Goal: Feedback & Contribution: Leave review/rating

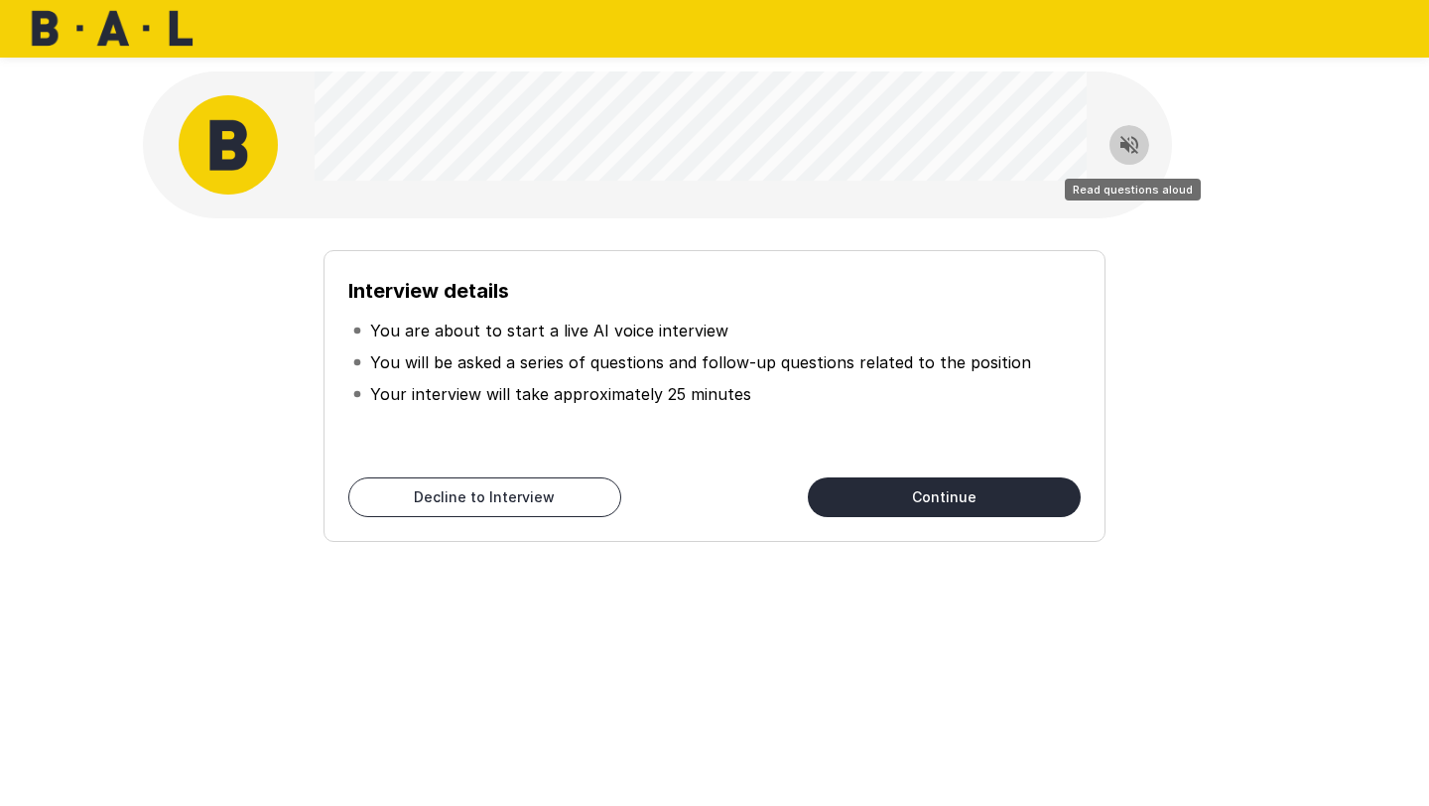
click at [1130, 134] on icon "Read questions aloud" at bounding box center [1129, 145] width 24 height 24
click at [1292, 284] on div "Interview details You are about to start a live AI voice interview You will be …" at bounding box center [714, 354] width 1191 height 708
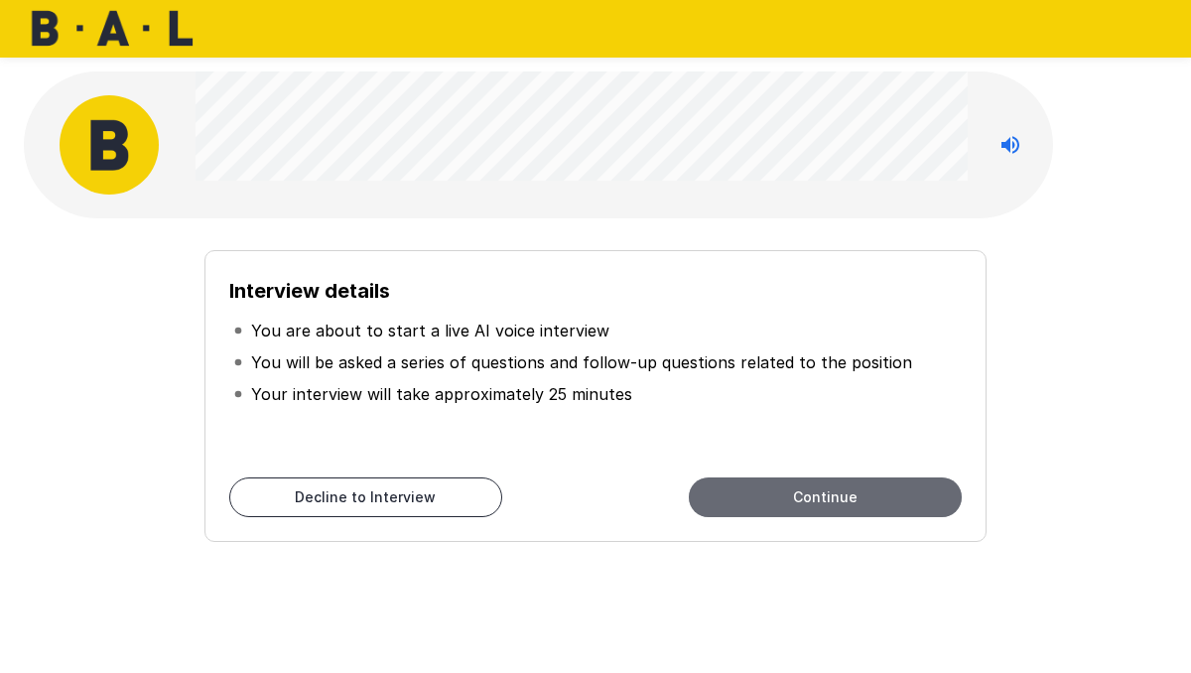
click at [817, 491] on button "Continue" at bounding box center [825, 497] width 273 height 40
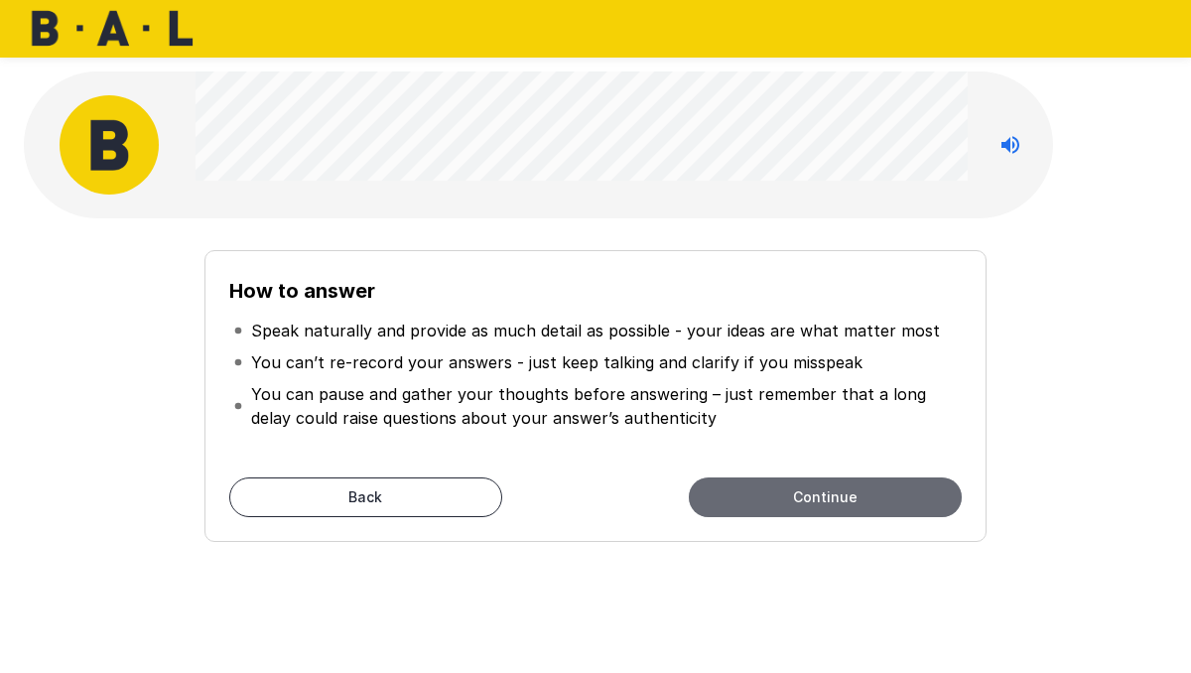
click at [853, 495] on button "Continue" at bounding box center [825, 497] width 273 height 40
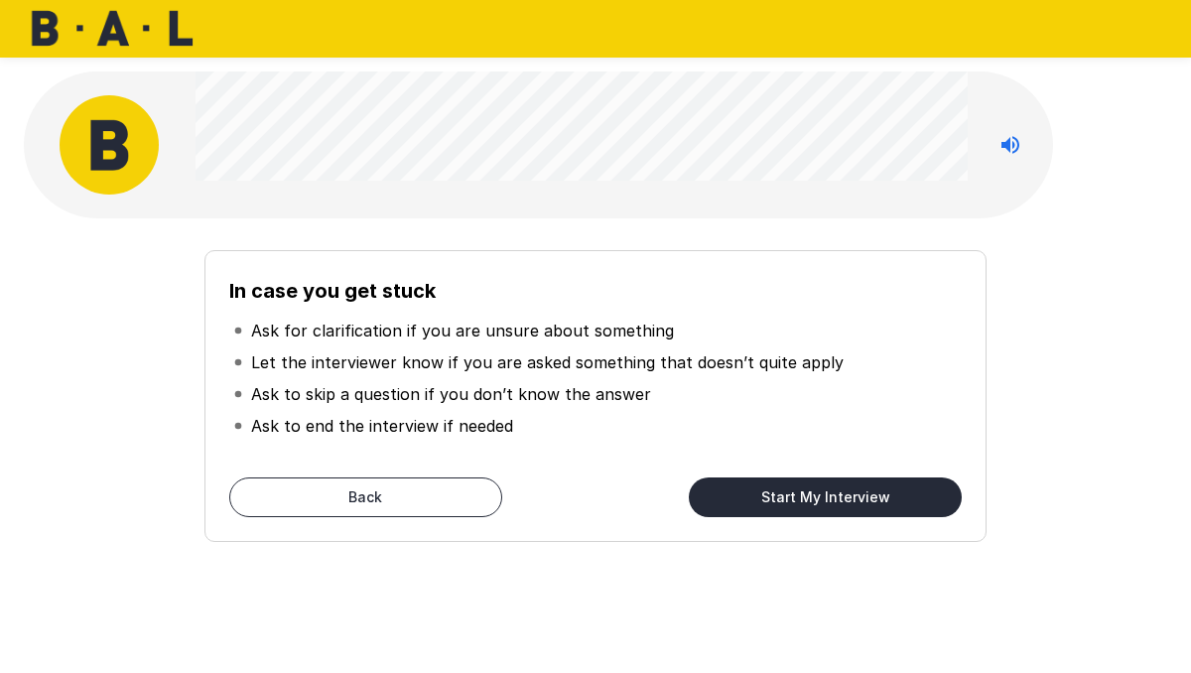
click at [852, 496] on button "Start My Interview" at bounding box center [825, 497] width 273 height 40
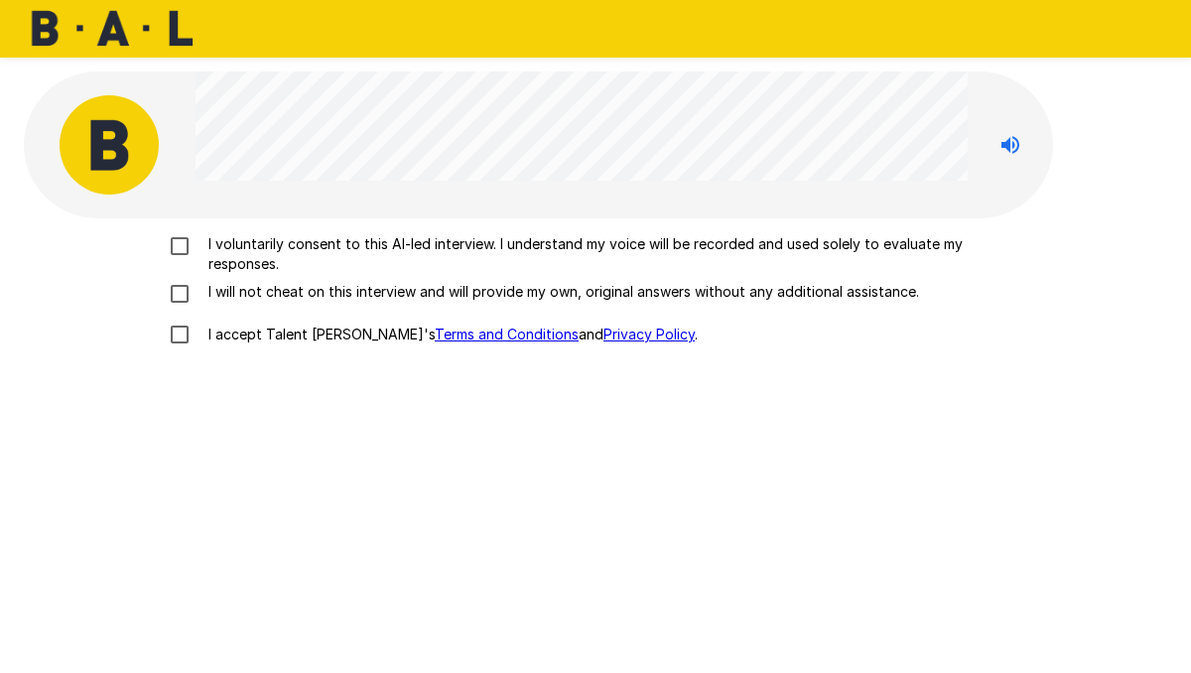
click at [312, 244] on p "I voluntarily consent to this AI-led interview. I understand my voice will be r…" at bounding box center [615, 254] width 831 height 40
click at [285, 290] on p "I will not cheat on this interview and will provide my own, original answers wi…" at bounding box center [559, 292] width 718 height 20
click at [208, 331] on p "I accept Talent Llama's Terms and Conditions and Privacy Policy ." at bounding box center [448, 334] width 497 height 20
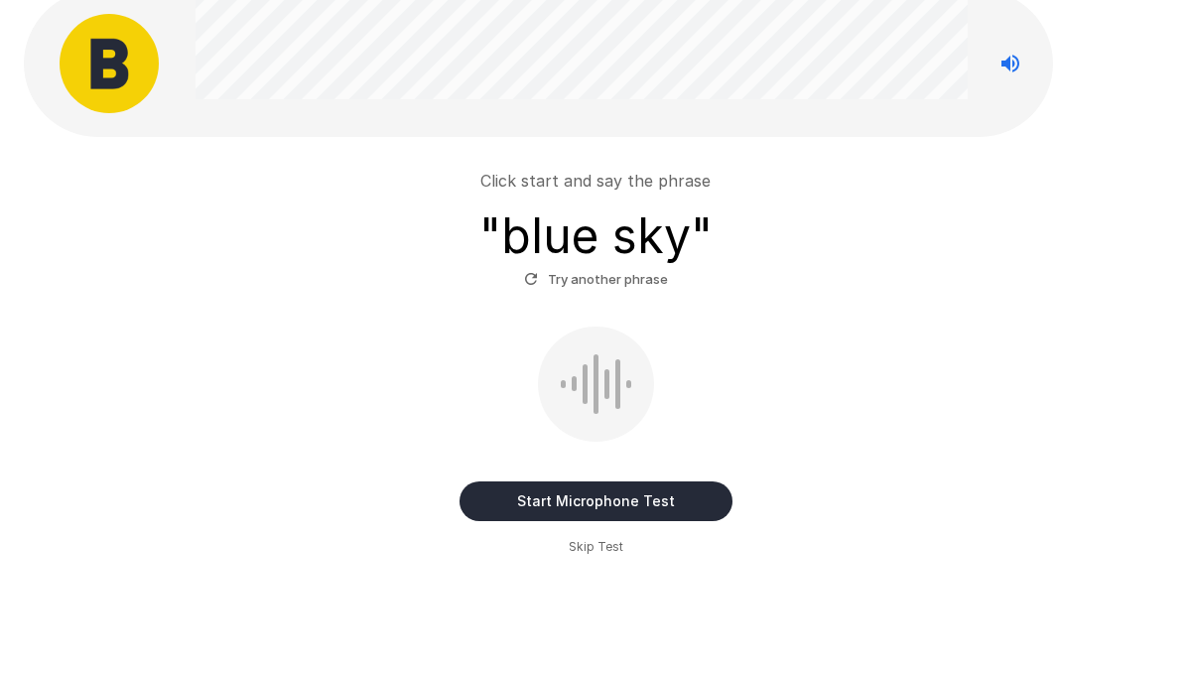
scroll to position [95, 0]
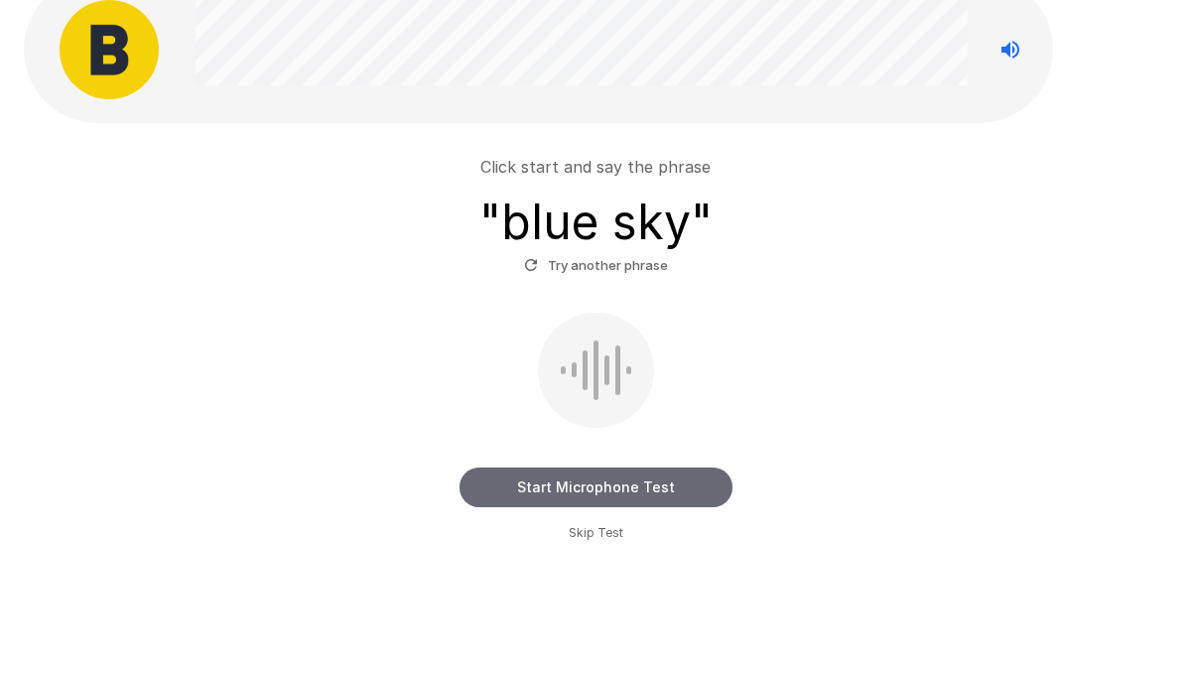
click at [668, 485] on button "Start Microphone Test" at bounding box center [595, 487] width 273 height 40
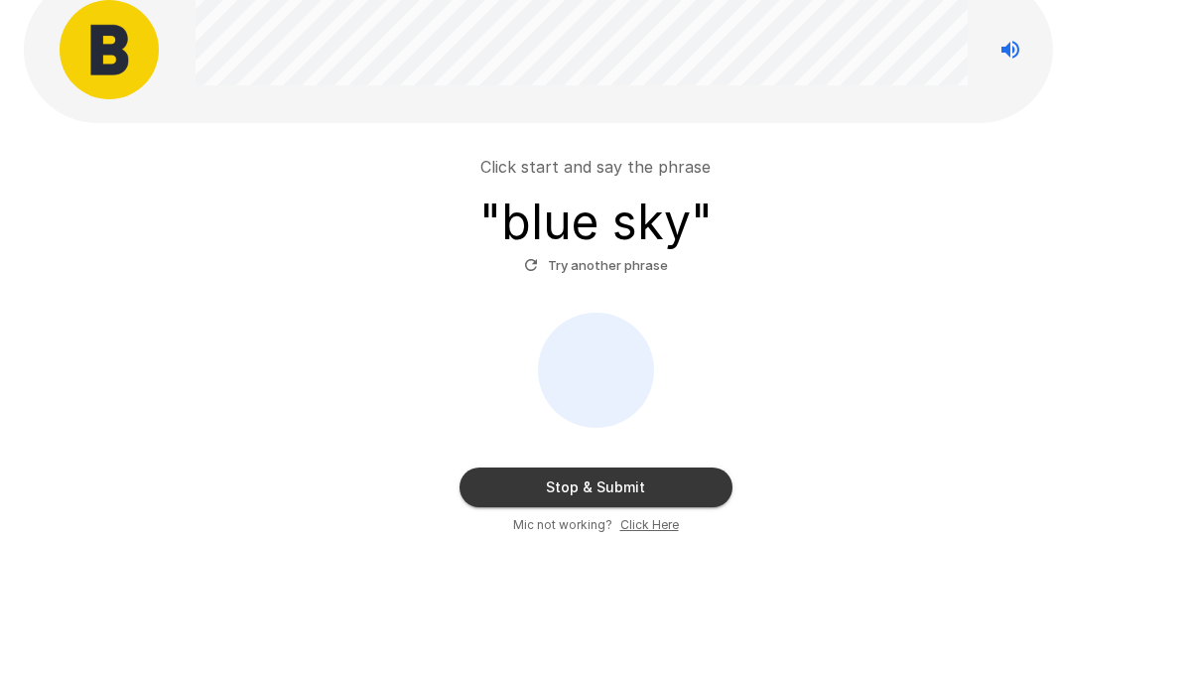
click at [643, 266] on button "Try another phrase" at bounding box center [596, 265] width 154 height 31
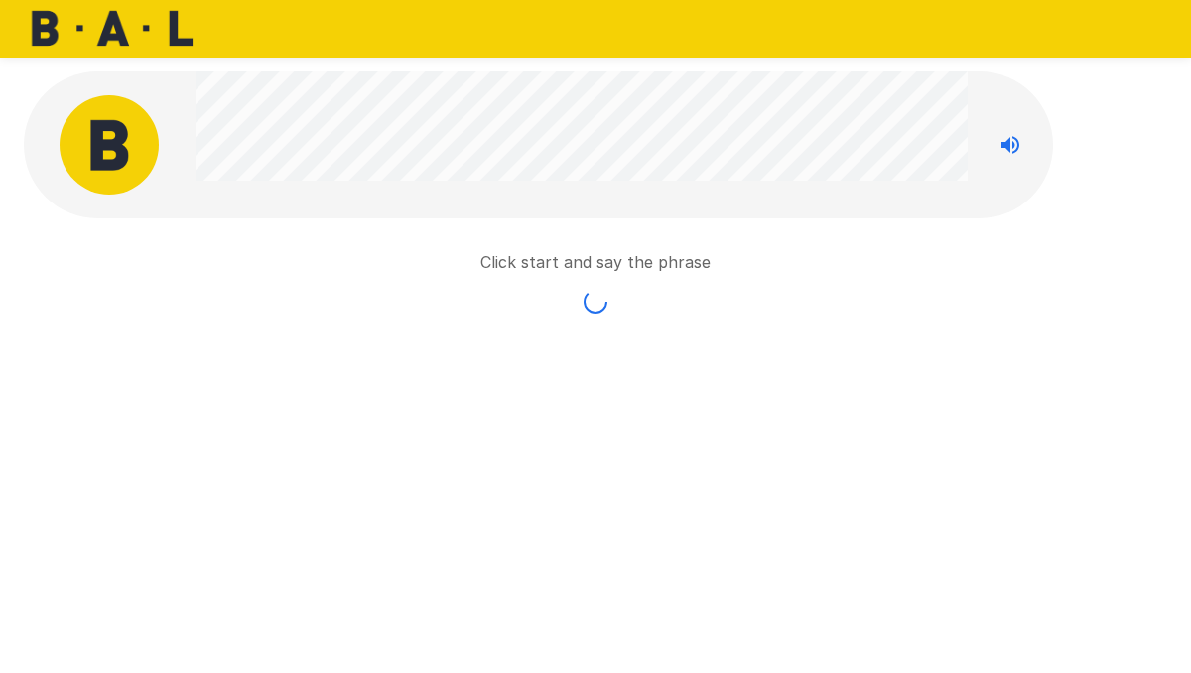
scroll to position [0, 0]
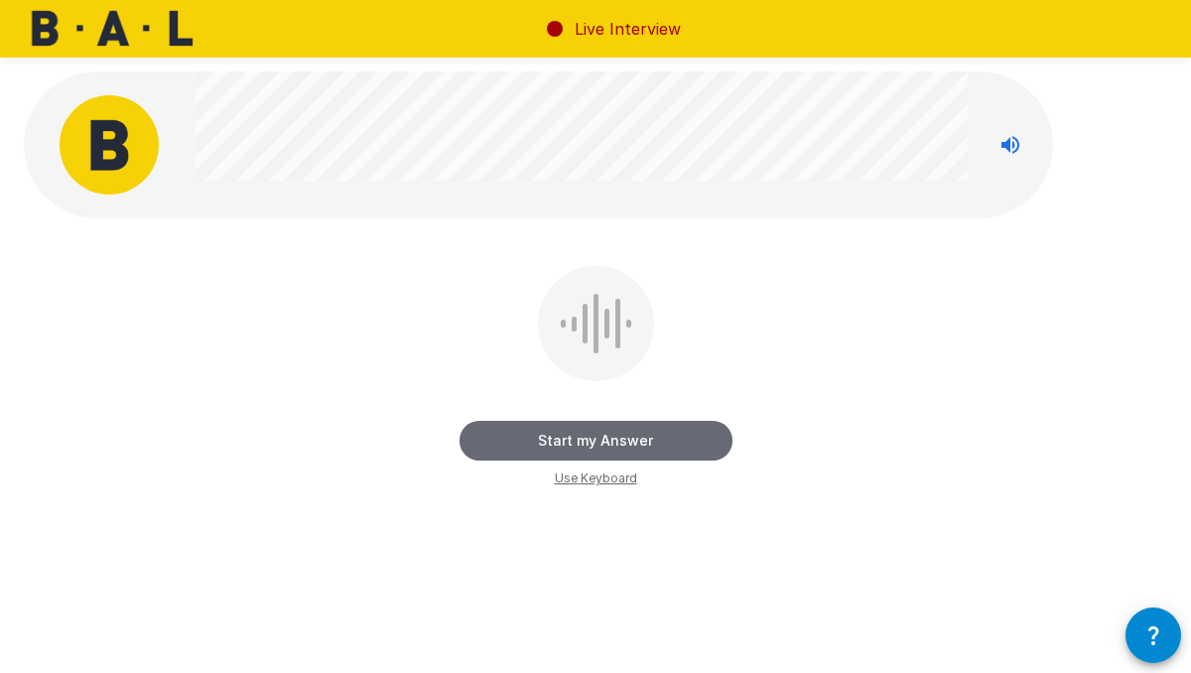
click at [661, 440] on button "Start my Answer" at bounding box center [595, 441] width 273 height 40
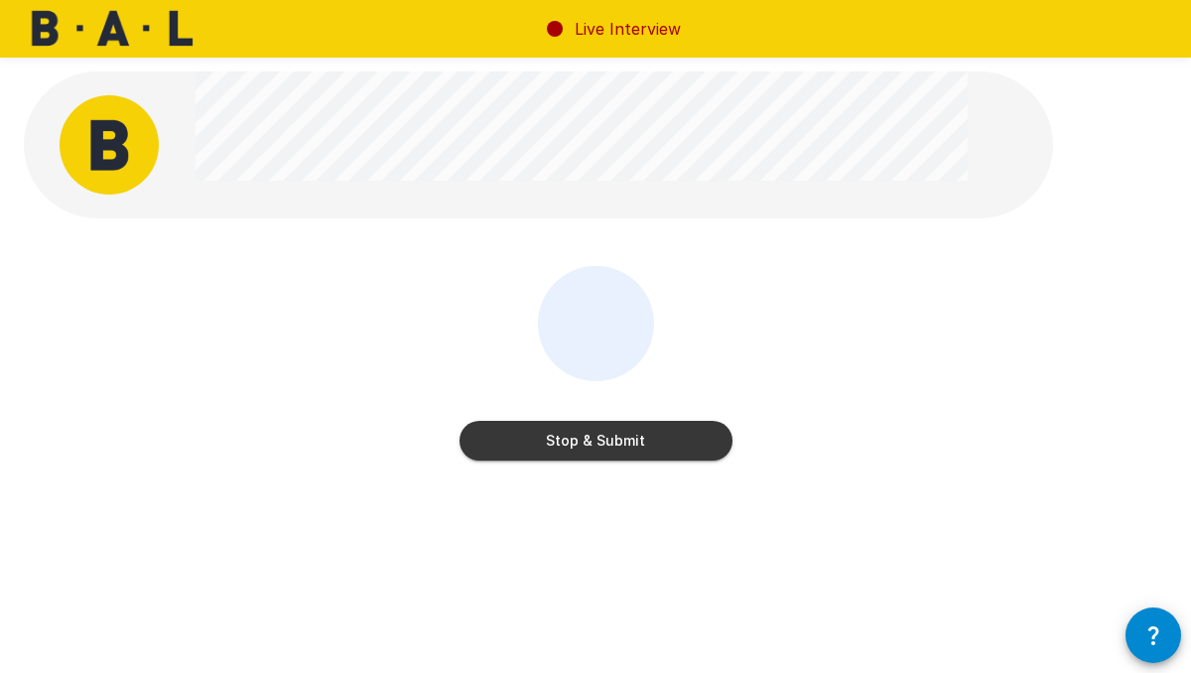
click at [661, 440] on button "Stop & Submit" at bounding box center [595, 441] width 273 height 40
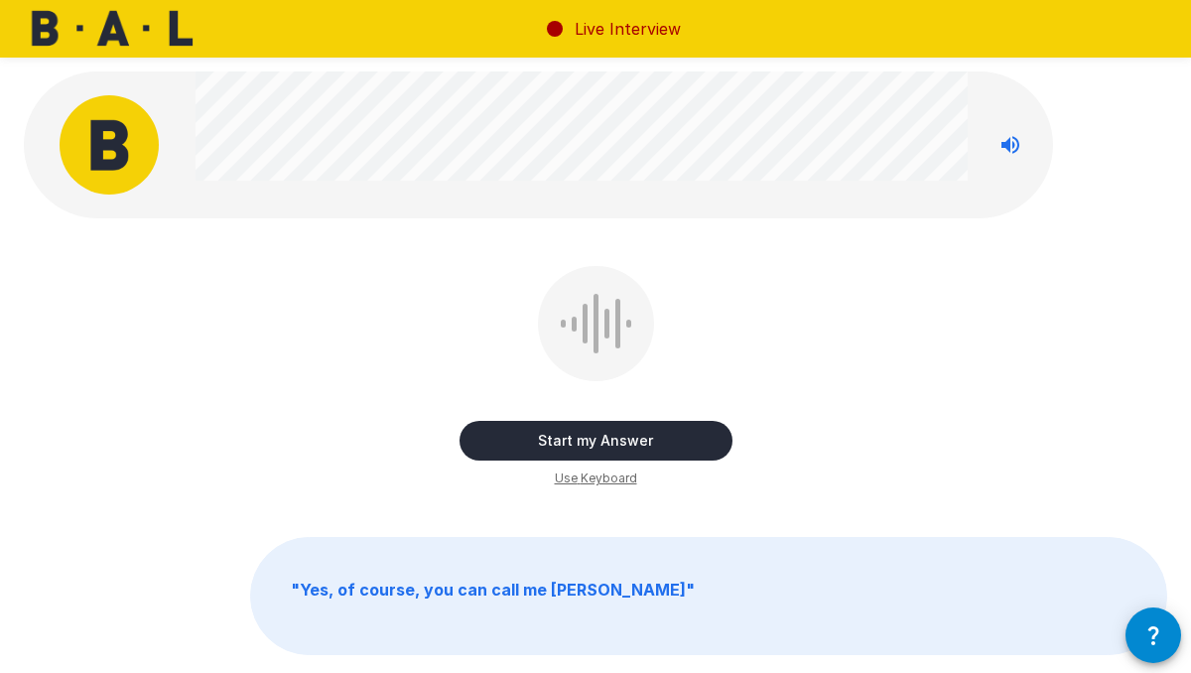
click at [1003, 152] on icon "Stop reading questions aloud" at bounding box center [1010, 145] width 24 height 24
click at [1003, 152] on icon "Read questions aloud" at bounding box center [1010, 145] width 24 height 24
click at [648, 439] on button "Start my Answer" at bounding box center [595, 441] width 273 height 40
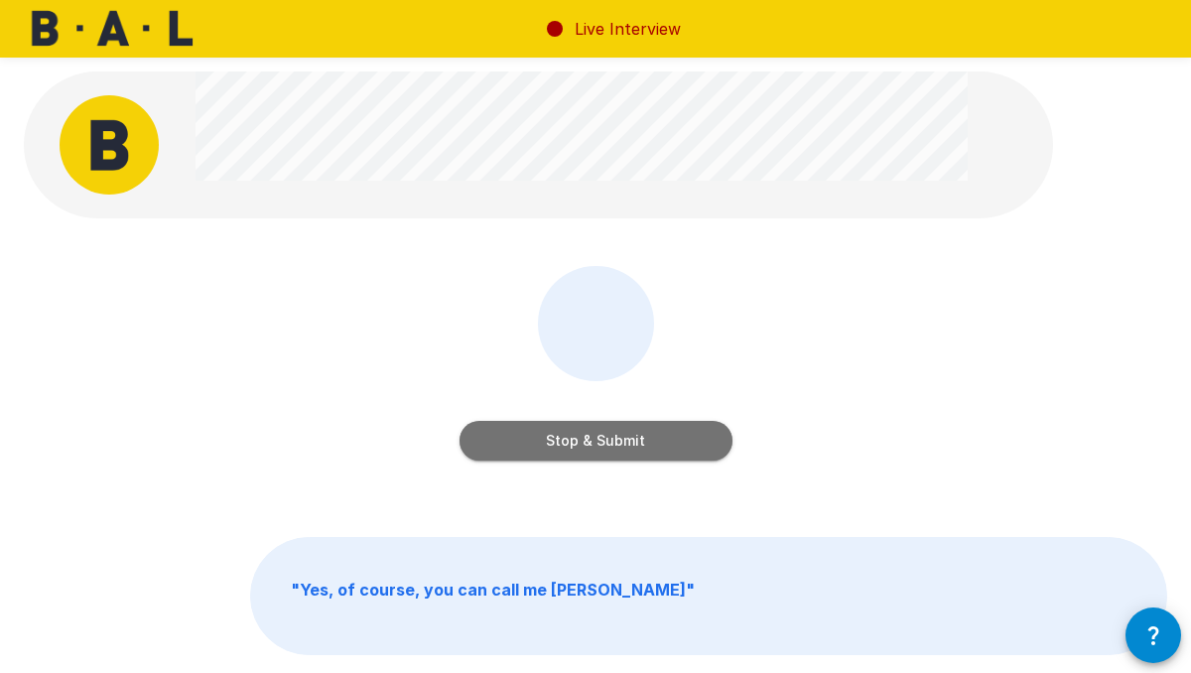
click at [646, 439] on button "Stop & Submit" at bounding box center [595, 441] width 273 height 40
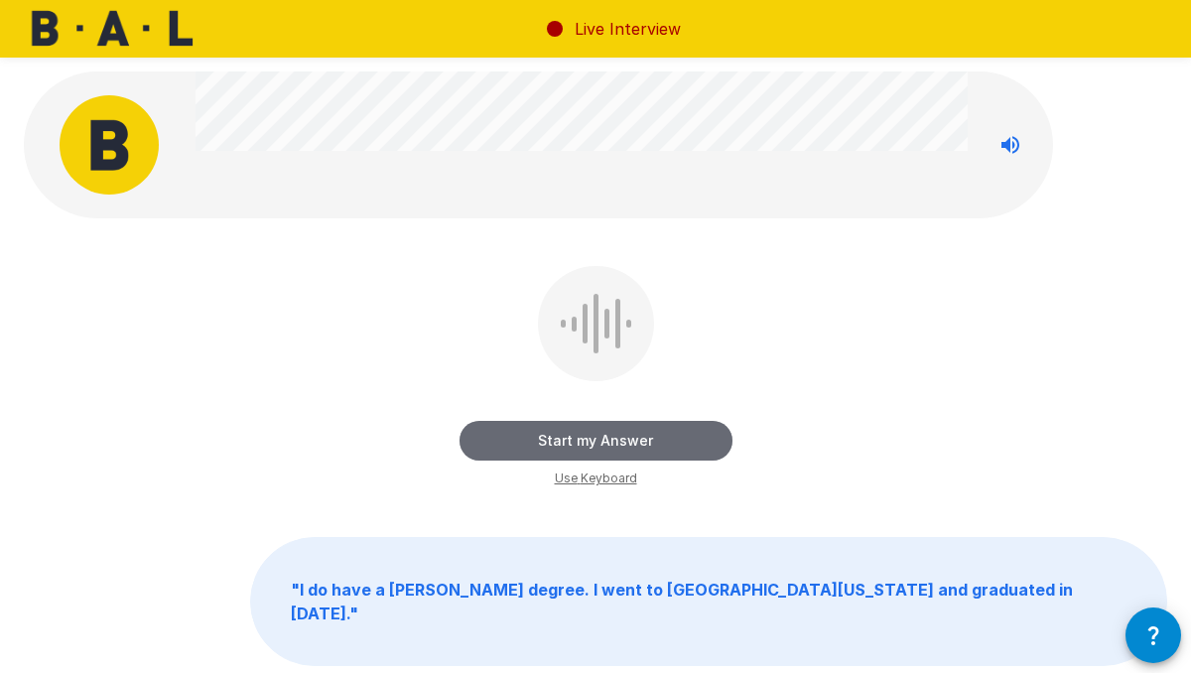
click at [605, 433] on button "Start my Answer" at bounding box center [595, 441] width 273 height 40
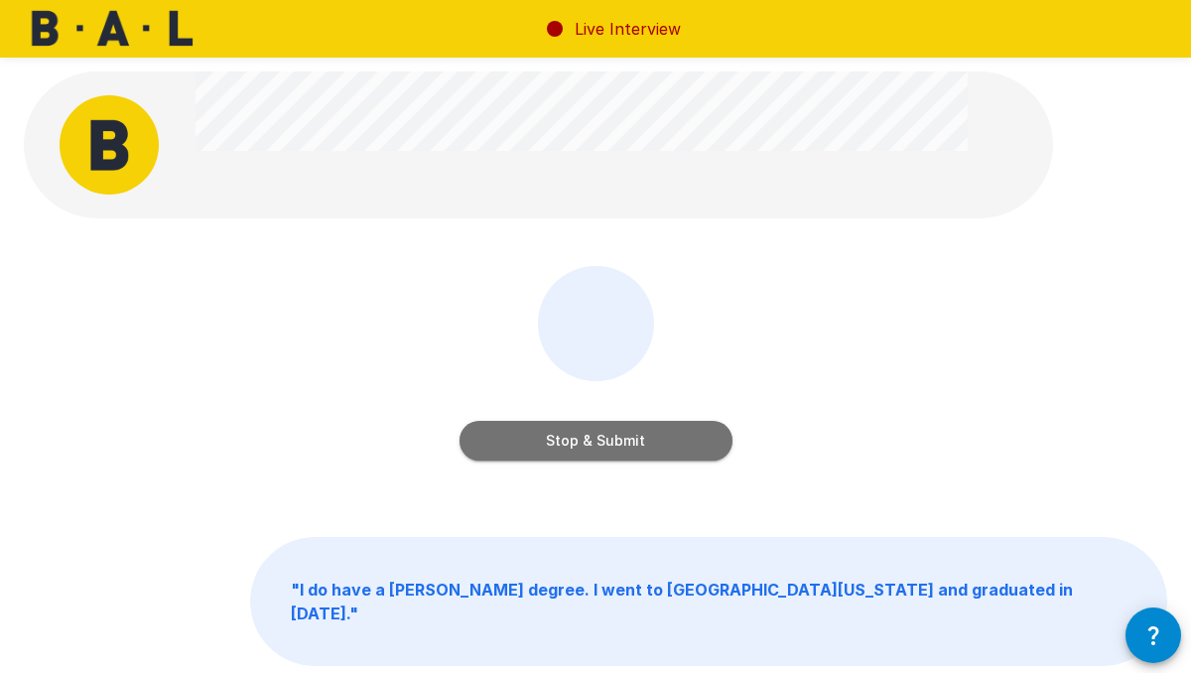
click at [603, 435] on button "Stop & Submit" at bounding box center [595, 441] width 273 height 40
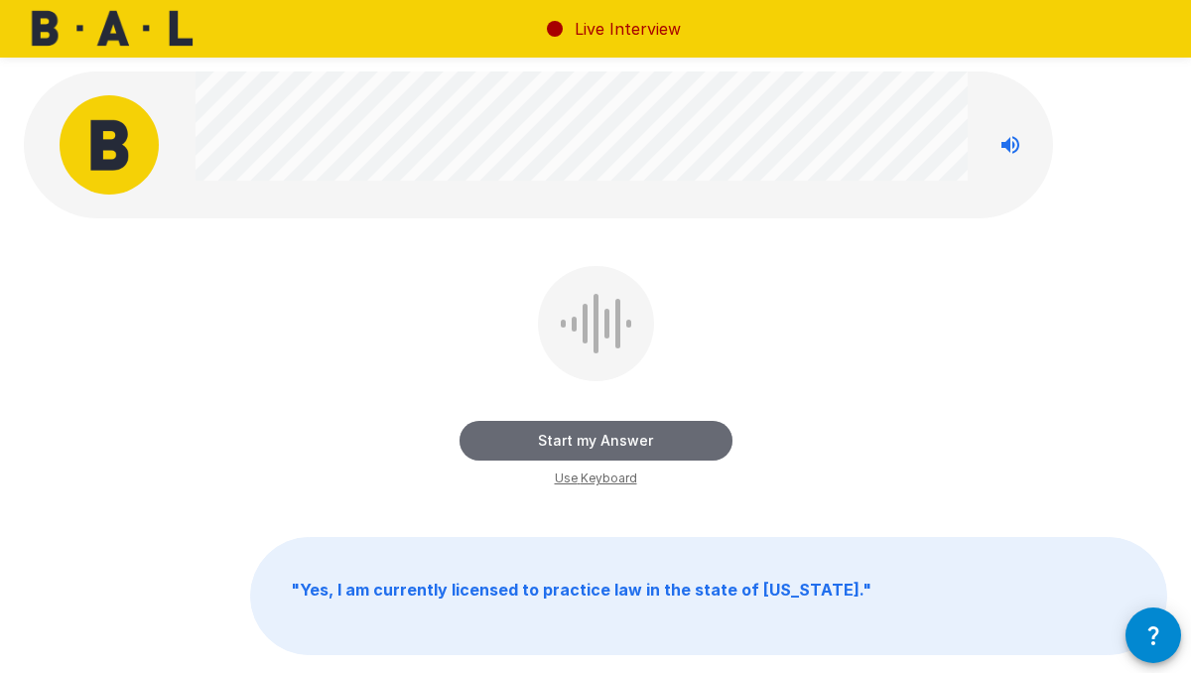
click at [673, 439] on button "Start my Answer" at bounding box center [595, 441] width 273 height 40
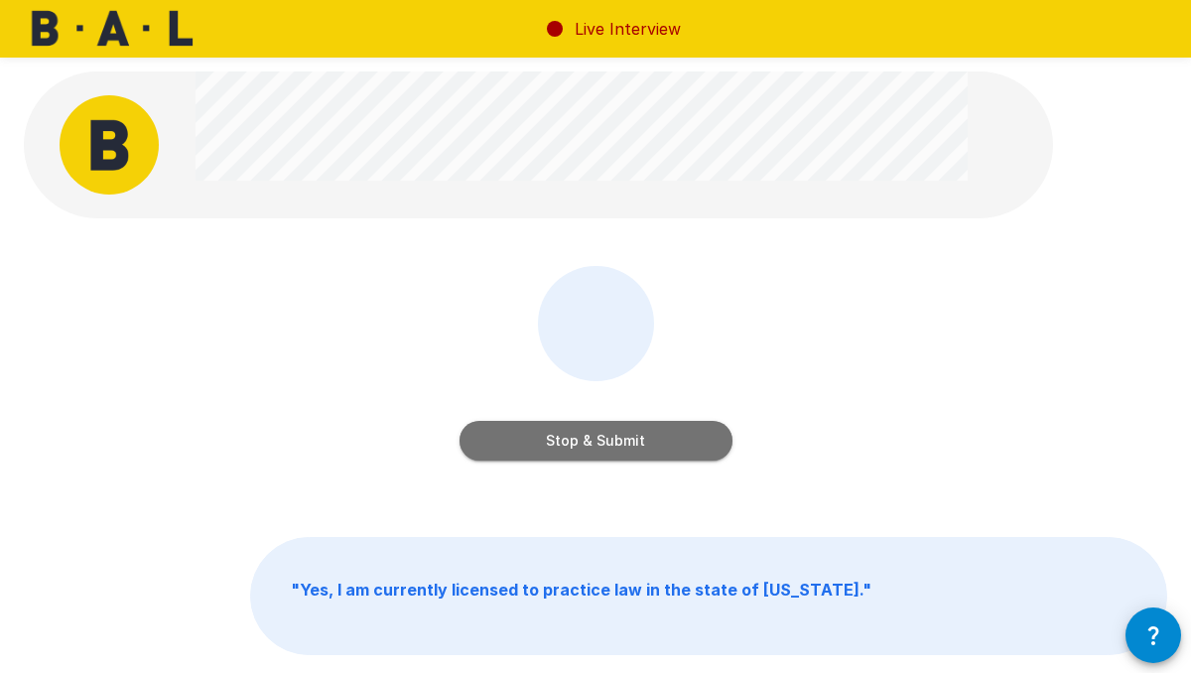
click at [537, 452] on button "Stop & Submit" at bounding box center [595, 441] width 273 height 40
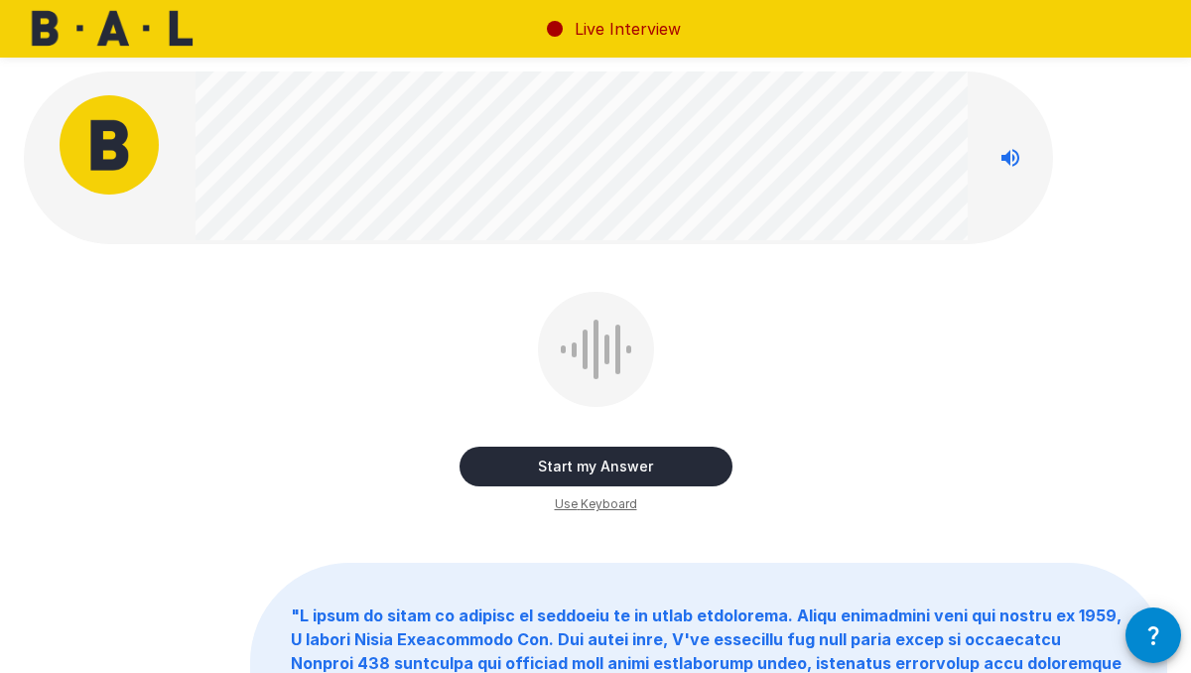
click at [642, 463] on button "Start my Answer" at bounding box center [595, 466] width 273 height 40
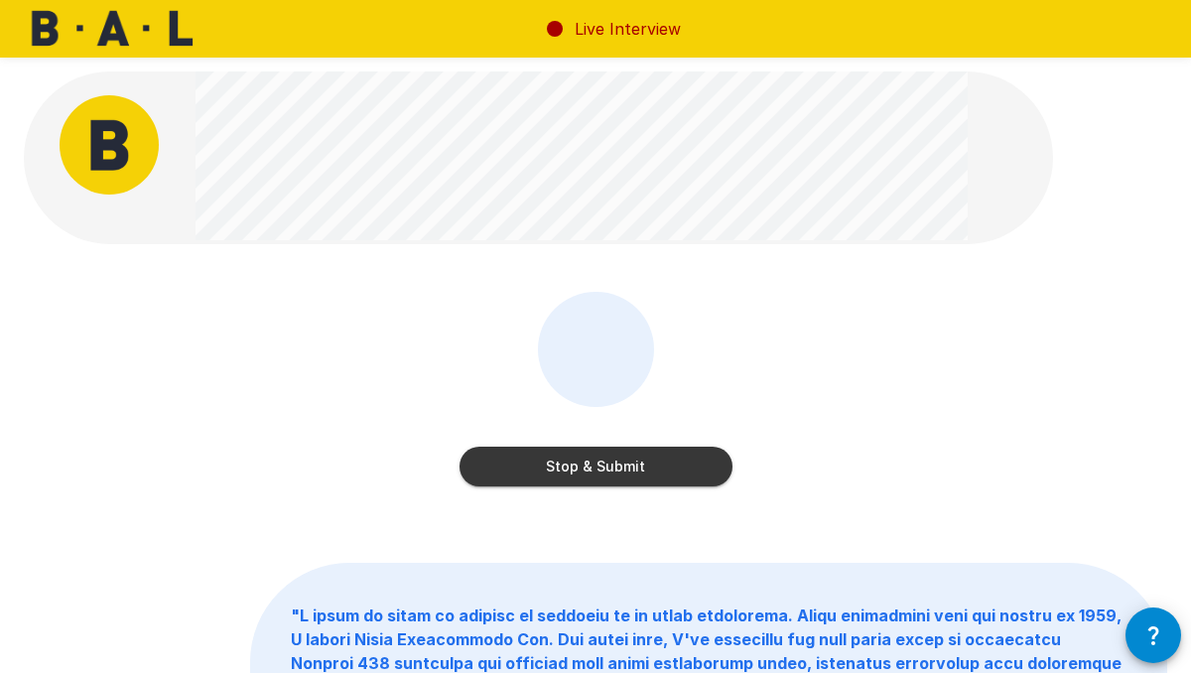
click at [678, 456] on button "Stop & Submit" at bounding box center [595, 466] width 273 height 40
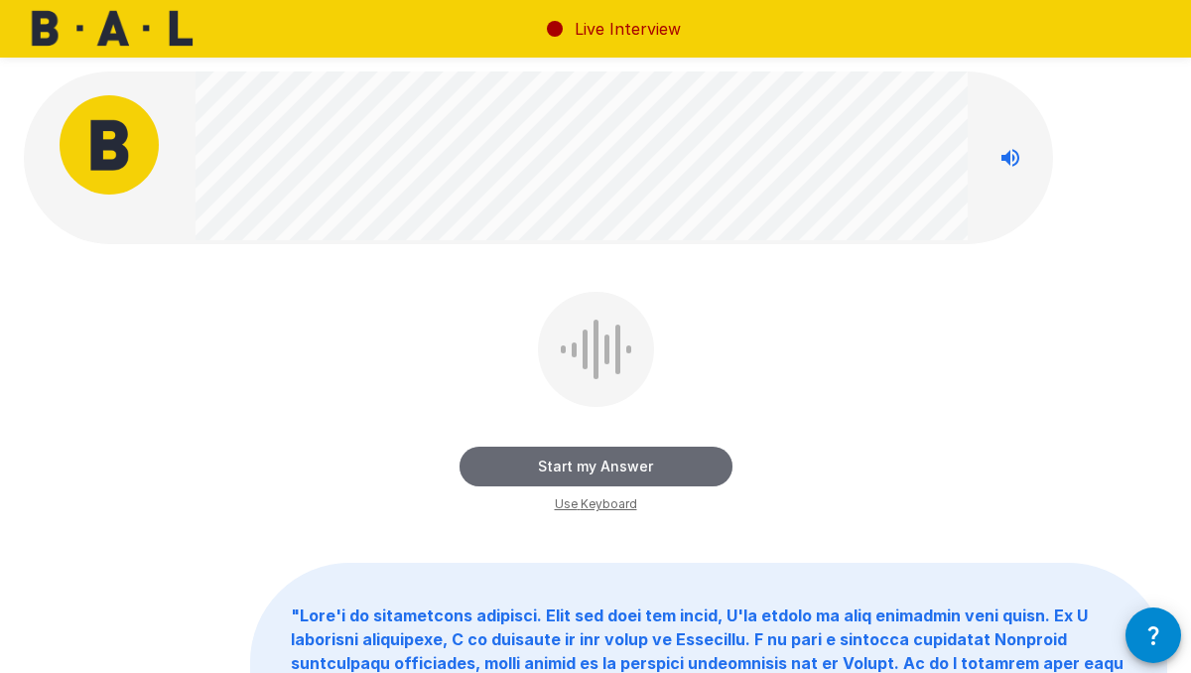
click at [633, 468] on button "Start my Answer" at bounding box center [595, 466] width 273 height 40
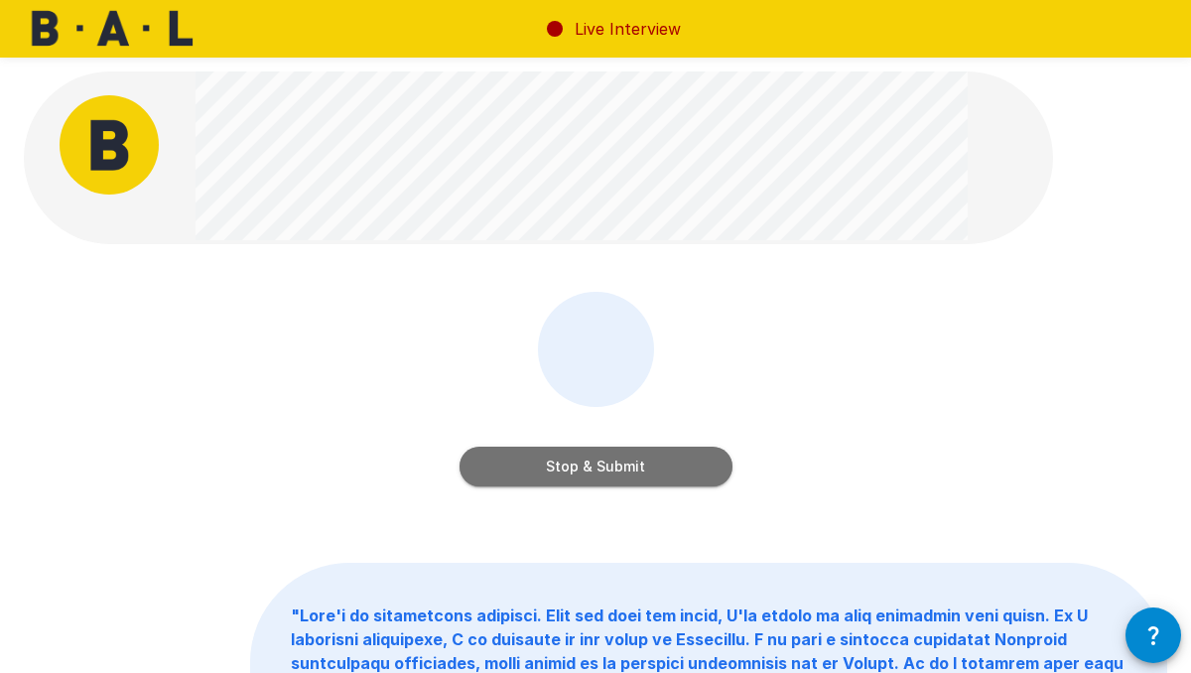
click at [569, 470] on button "Stop & Submit" at bounding box center [595, 466] width 273 height 40
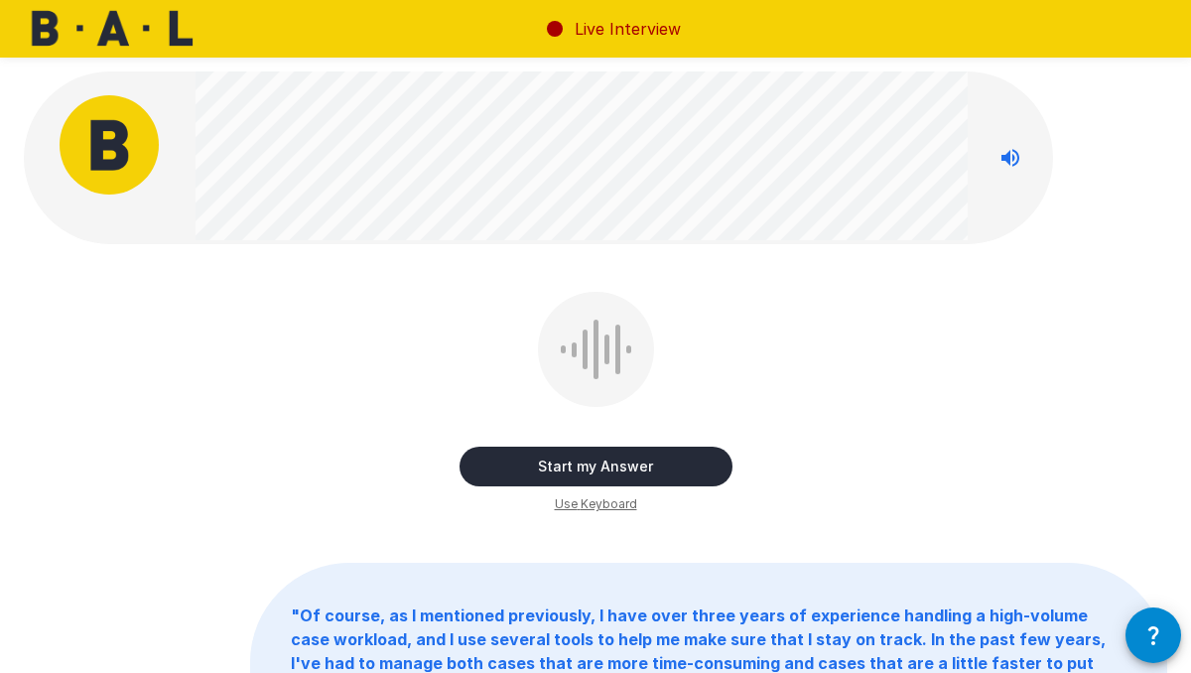
click at [651, 467] on button "Start my Answer" at bounding box center [595, 466] width 273 height 40
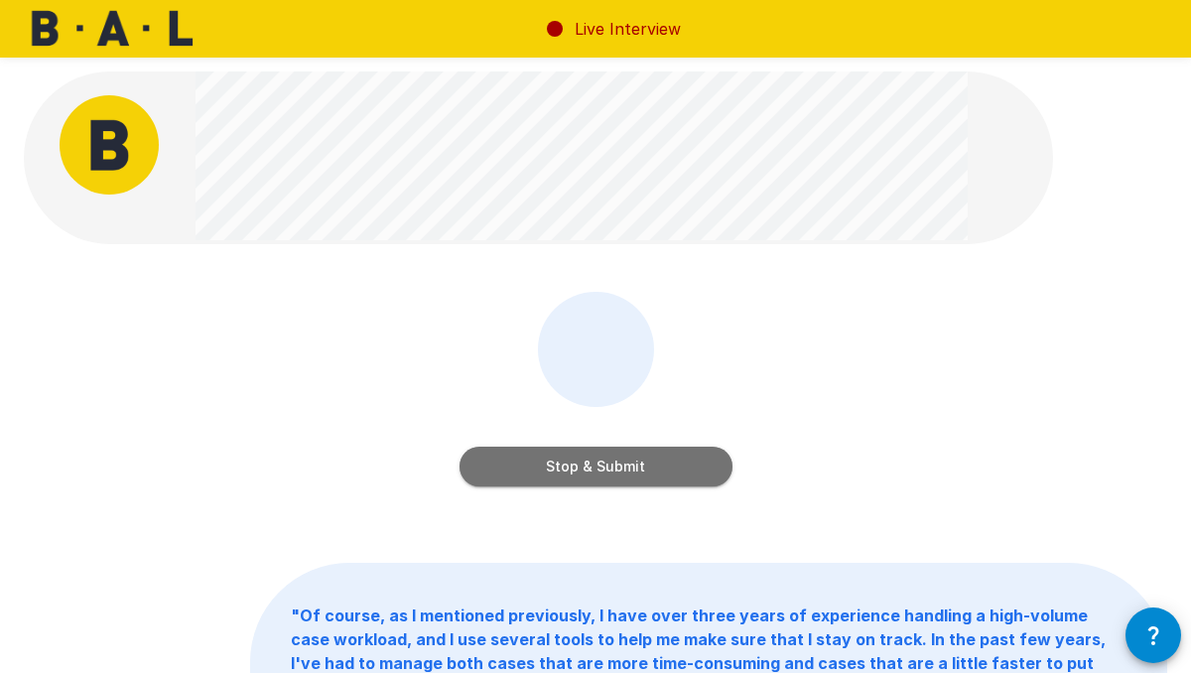
click at [651, 467] on button "Stop & Submit" at bounding box center [595, 466] width 273 height 40
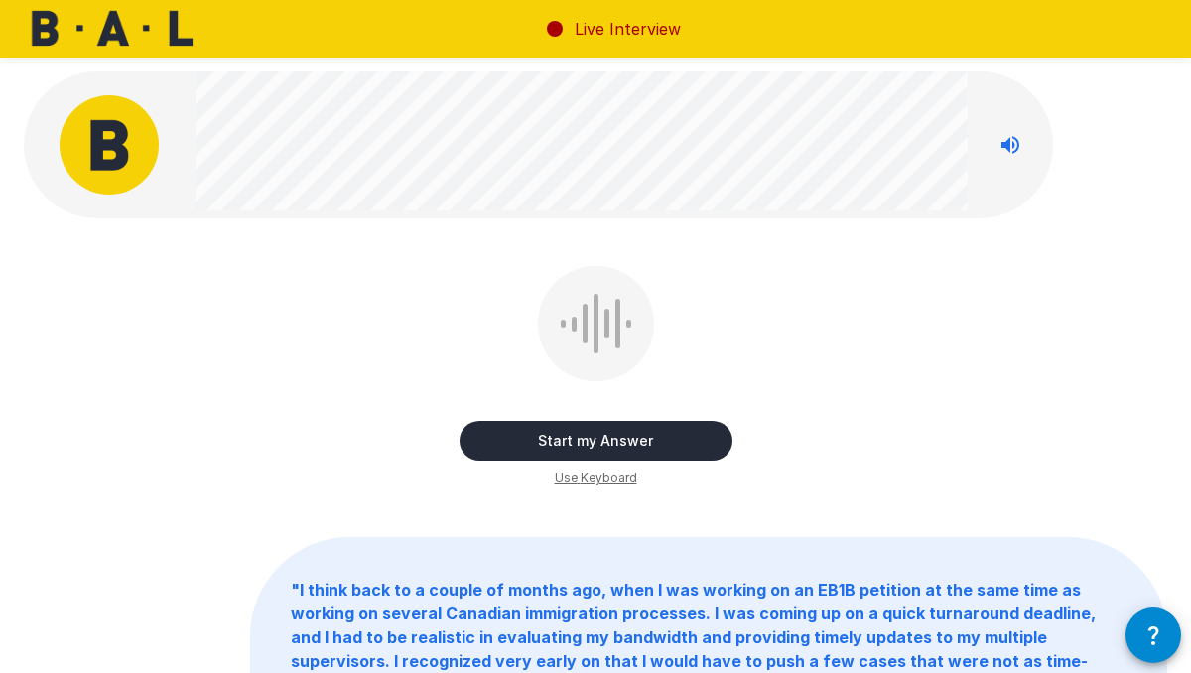
click at [584, 447] on button "Start my Answer" at bounding box center [595, 441] width 273 height 40
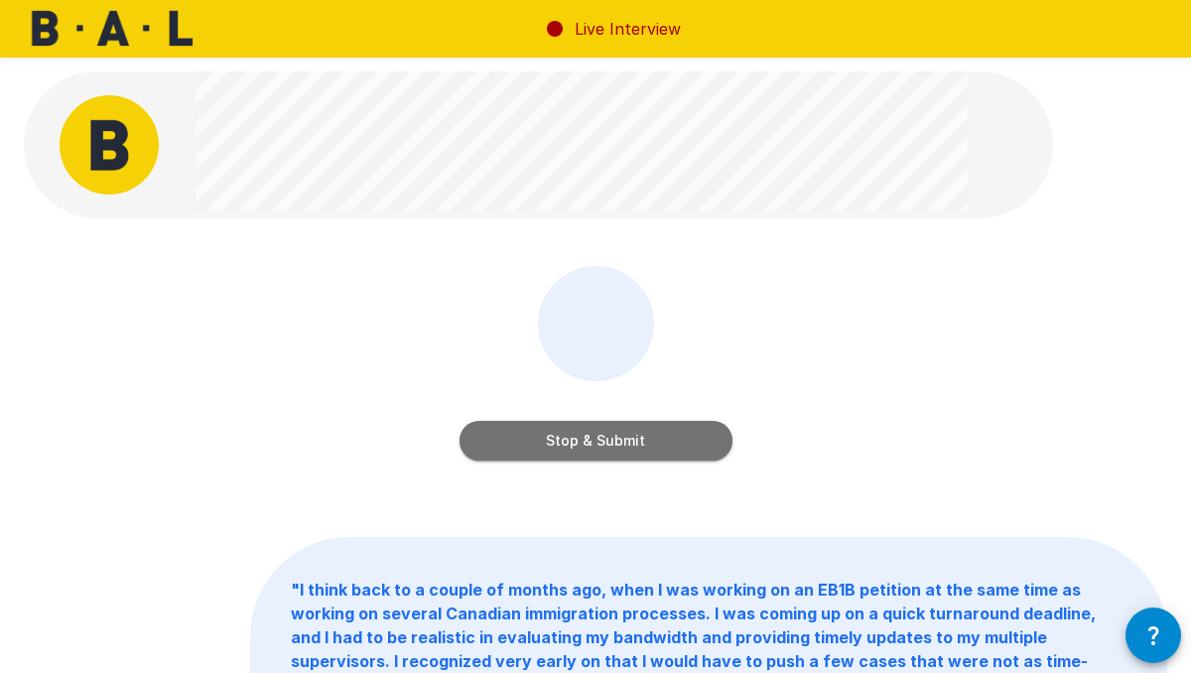
click at [642, 432] on button "Stop & Submit" at bounding box center [595, 441] width 273 height 40
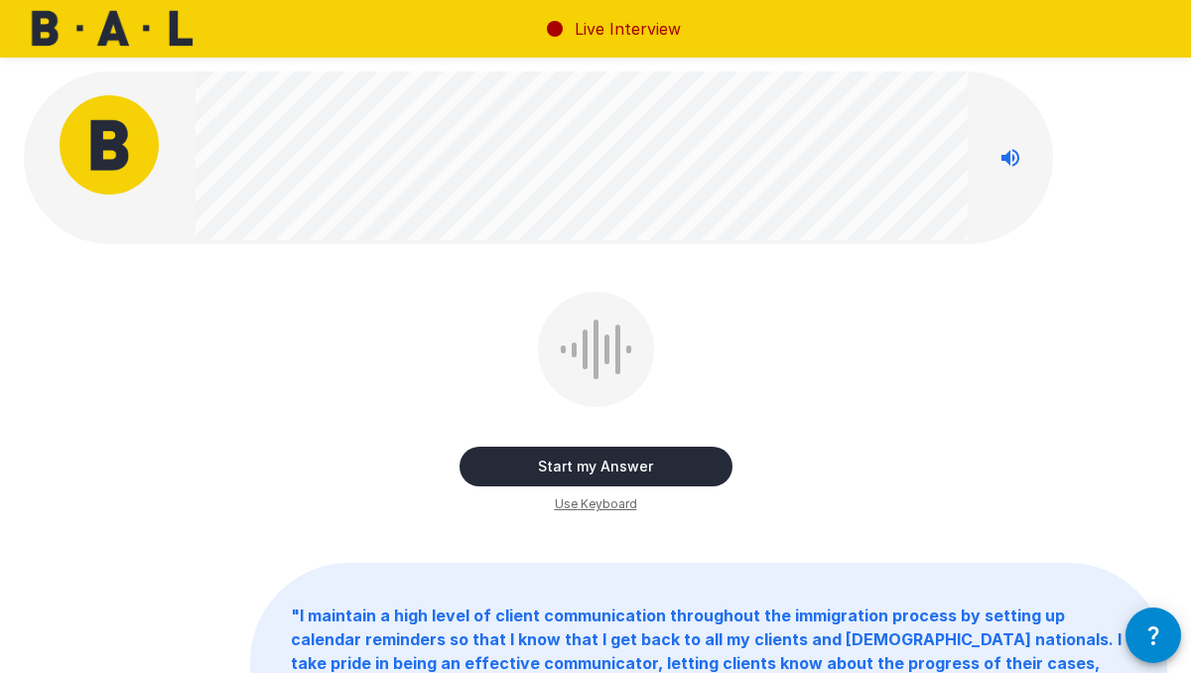
click at [580, 459] on button "Start my Answer" at bounding box center [595, 466] width 273 height 40
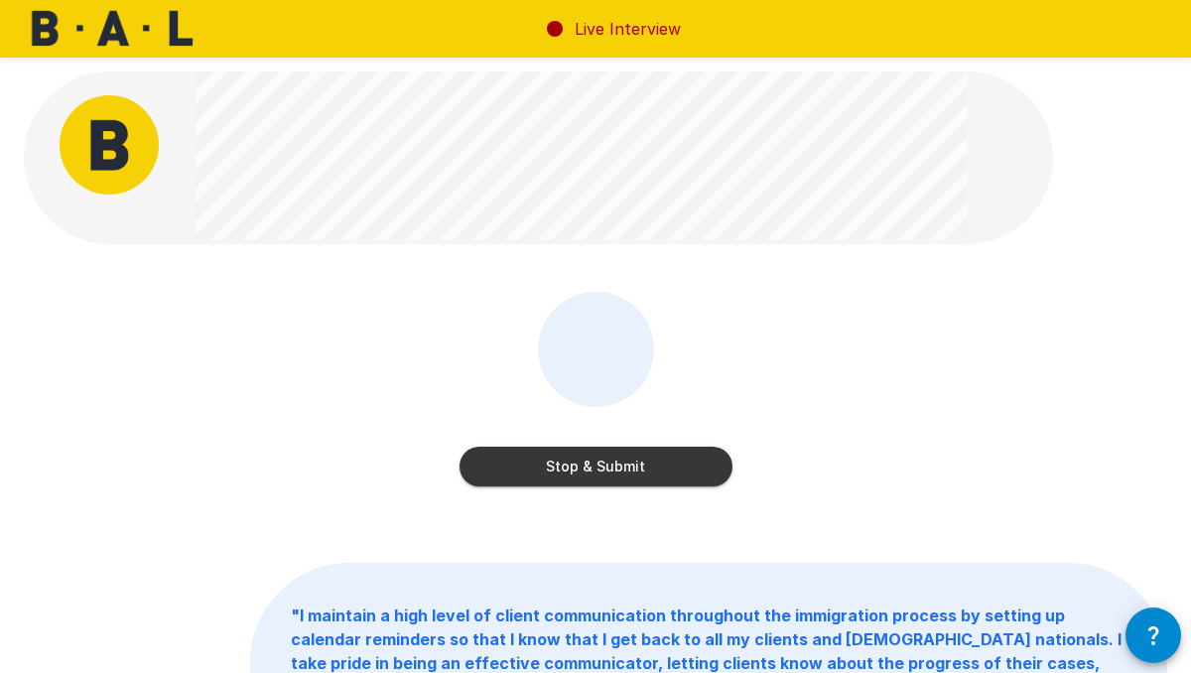
click at [644, 463] on button "Stop & Submit" at bounding box center [595, 466] width 273 height 40
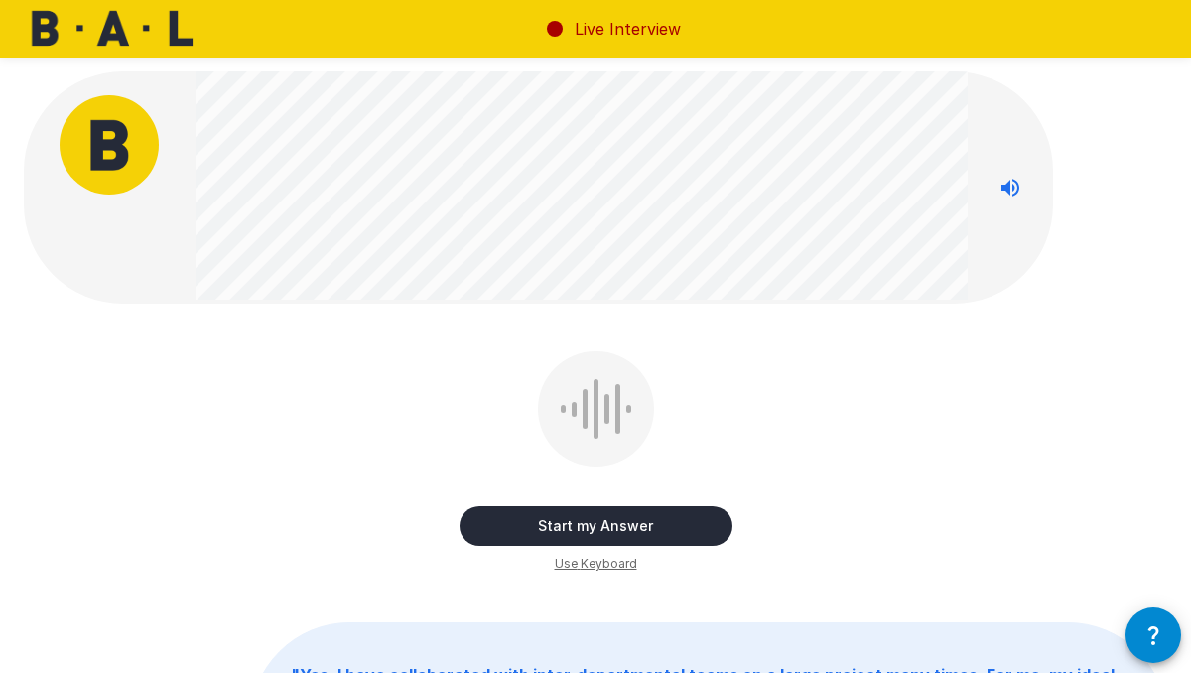
click at [599, 529] on button "Start my Answer" at bounding box center [595, 526] width 273 height 40
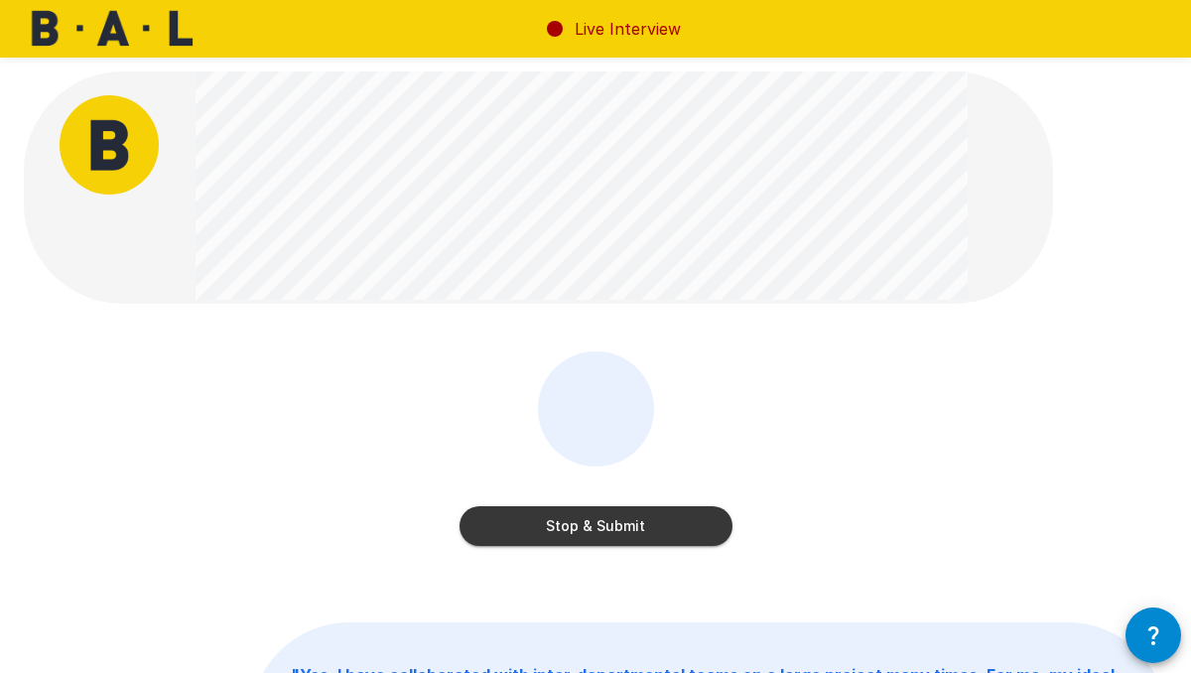
click at [602, 517] on button "Stop & Submit" at bounding box center [595, 526] width 273 height 40
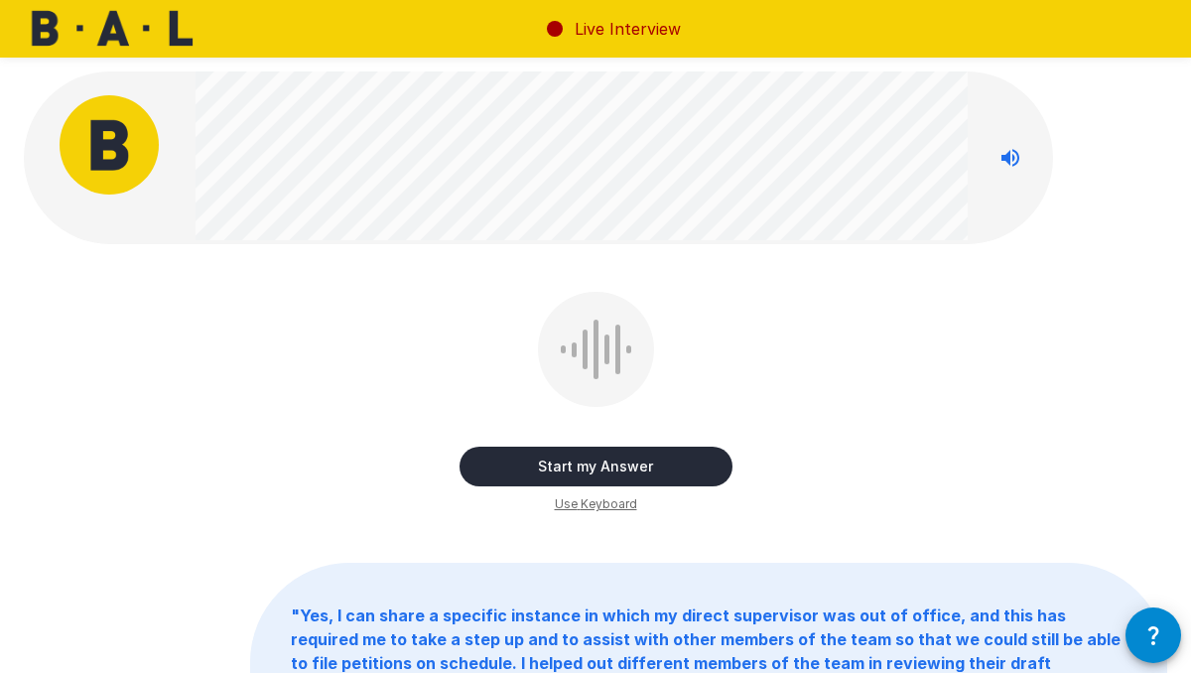
click at [625, 464] on button "Start my Answer" at bounding box center [595, 466] width 273 height 40
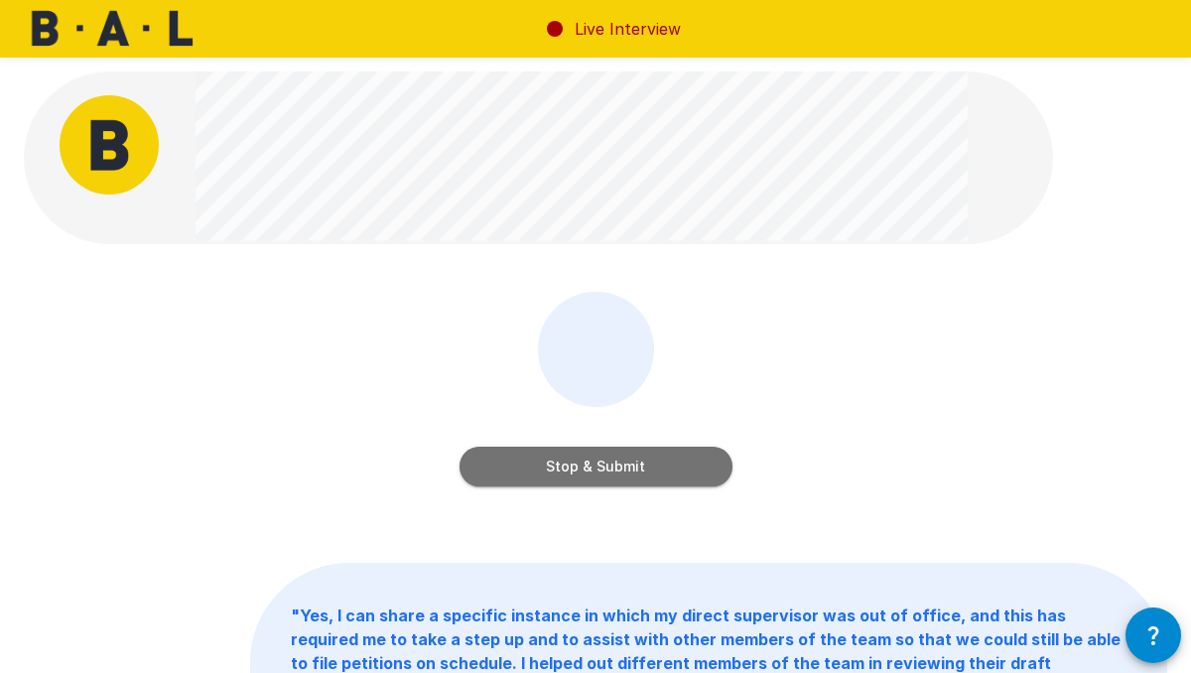
click at [625, 464] on button "Stop & Submit" at bounding box center [595, 466] width 273 height 40
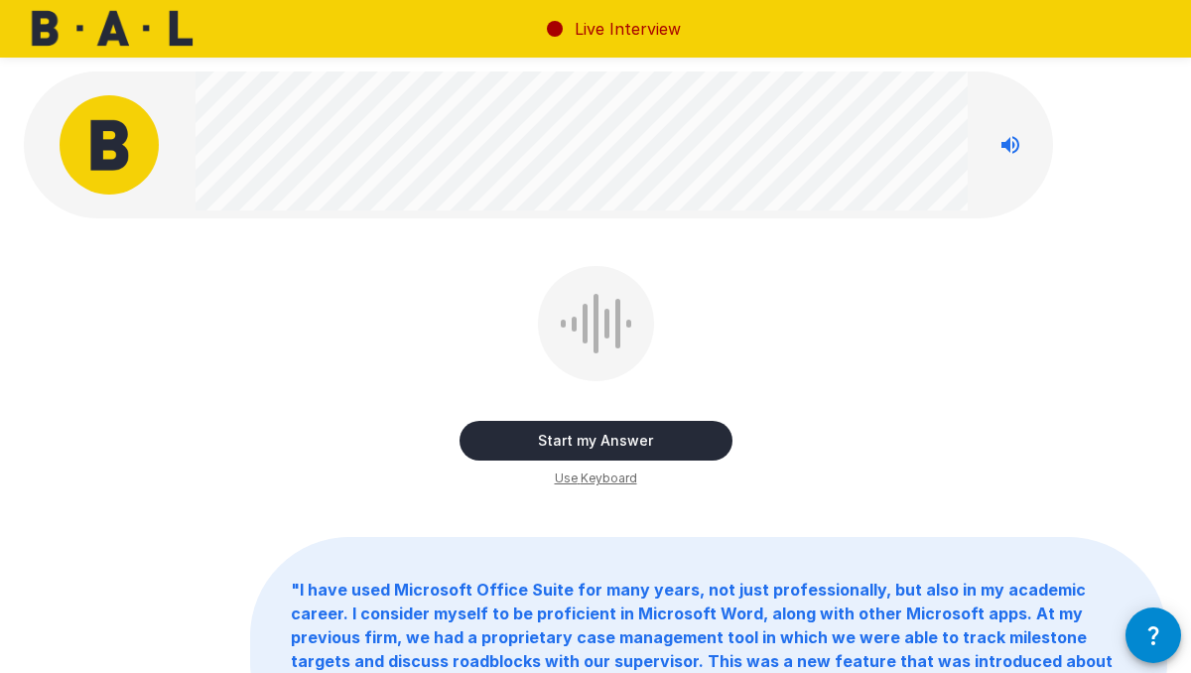
click at [620, 441] on button "Start my Answer" at bounding box center [595, 441] width 273 height 40
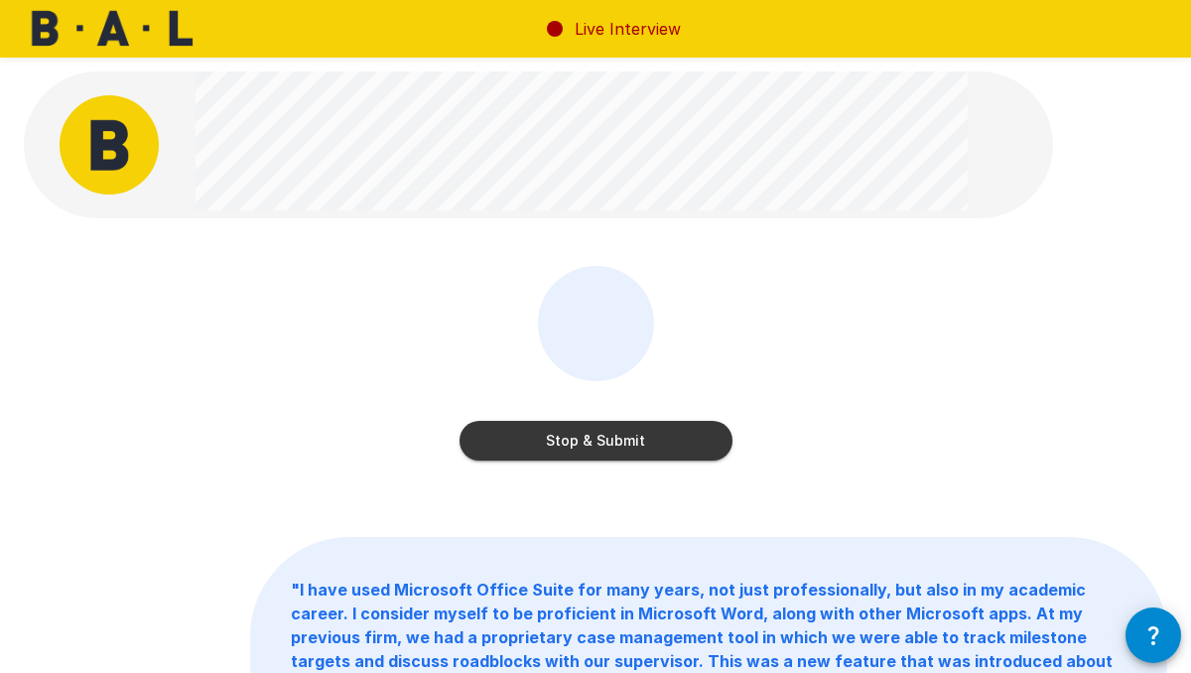
click at [562, 439] on button "Stop & Submit" at bounding box center [595, 441] width 273 height 40
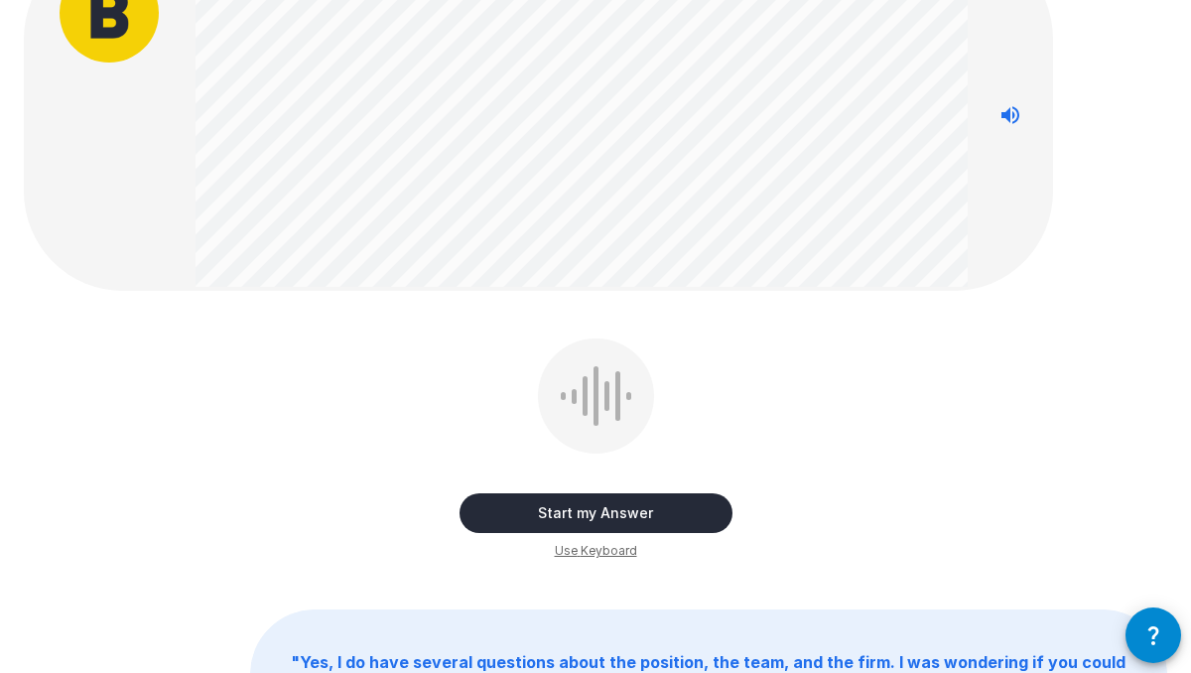
scroll to position [115, 0]
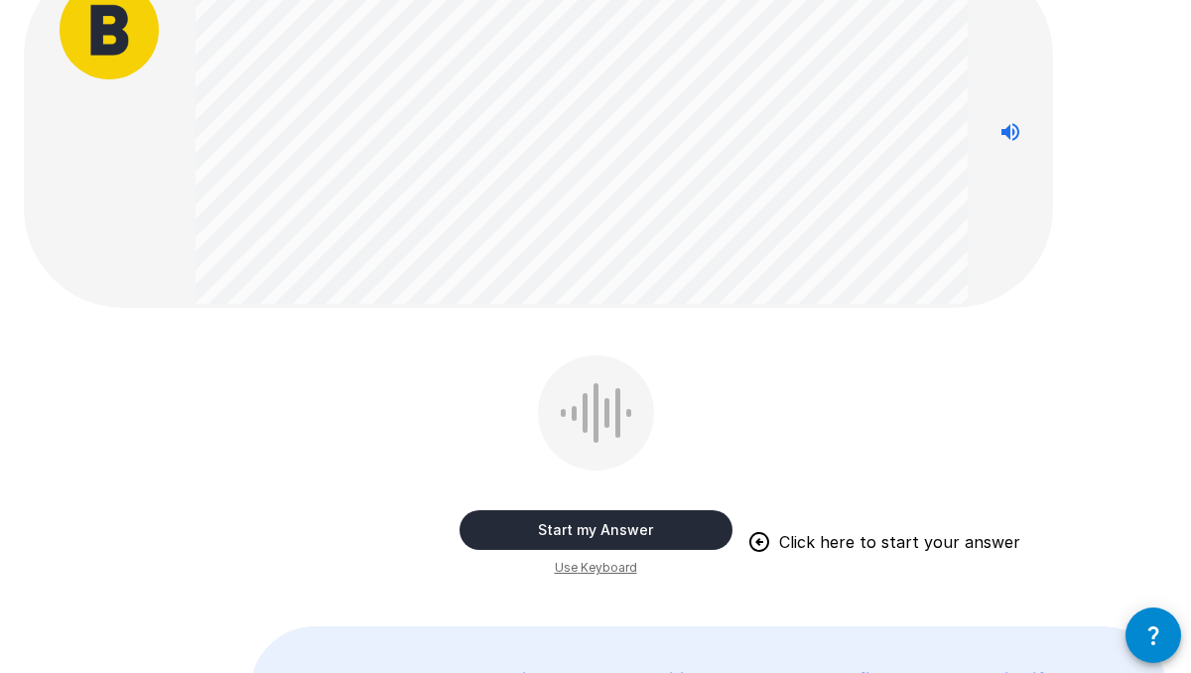
click at [624, 526] on button "Start my Answer" at bounding box center [595, 530] width 273 height 40
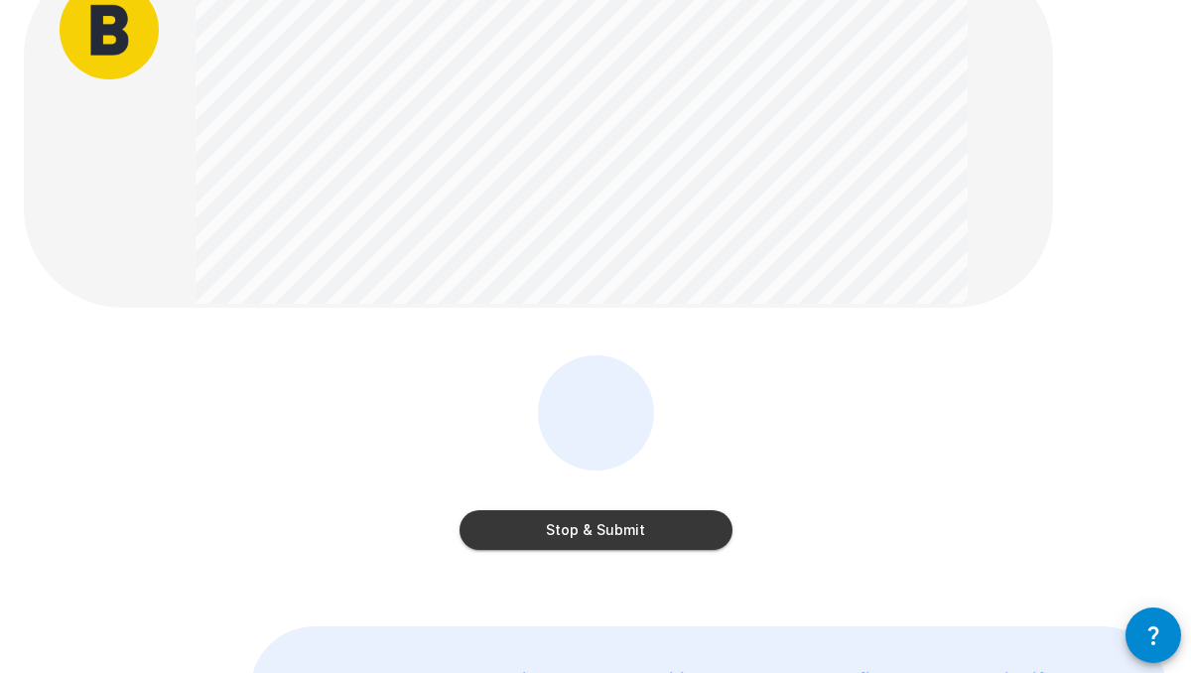
click at [586, 520] on button "Stop & Submit" at bounding box center [595, 530] width 273 height 40
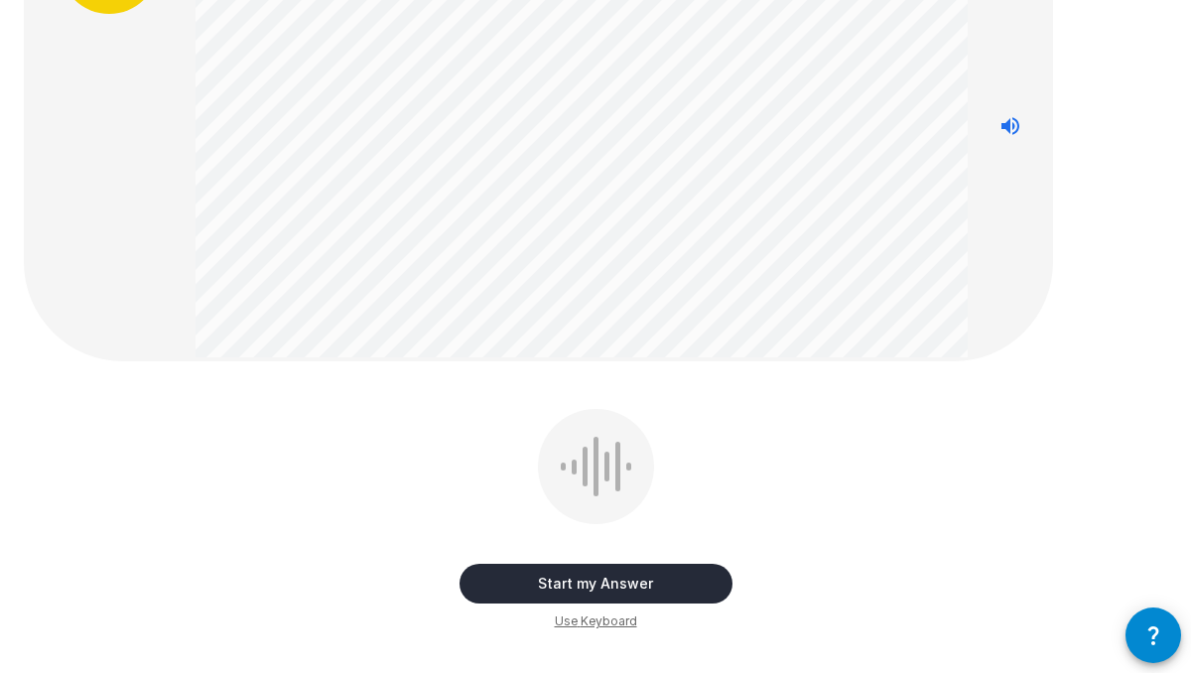
scroll to position [213, 0]
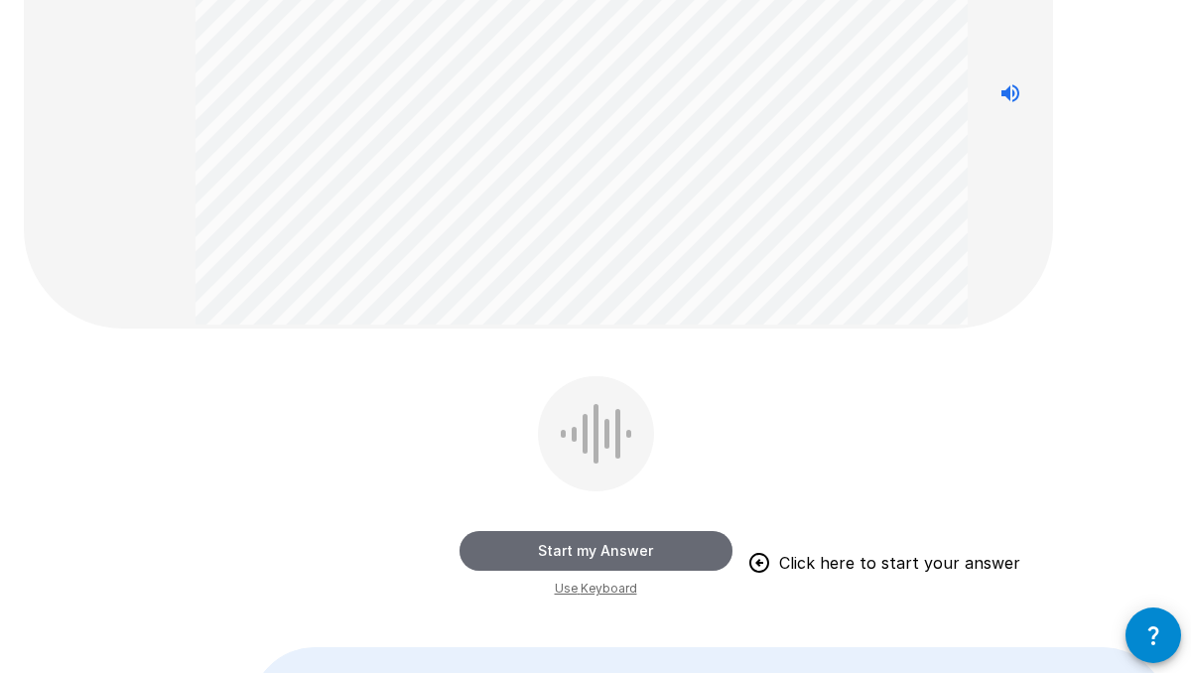
click at [580, 551] on button "Start my Answer" at bounding box center [595, 551] width 273 height 40
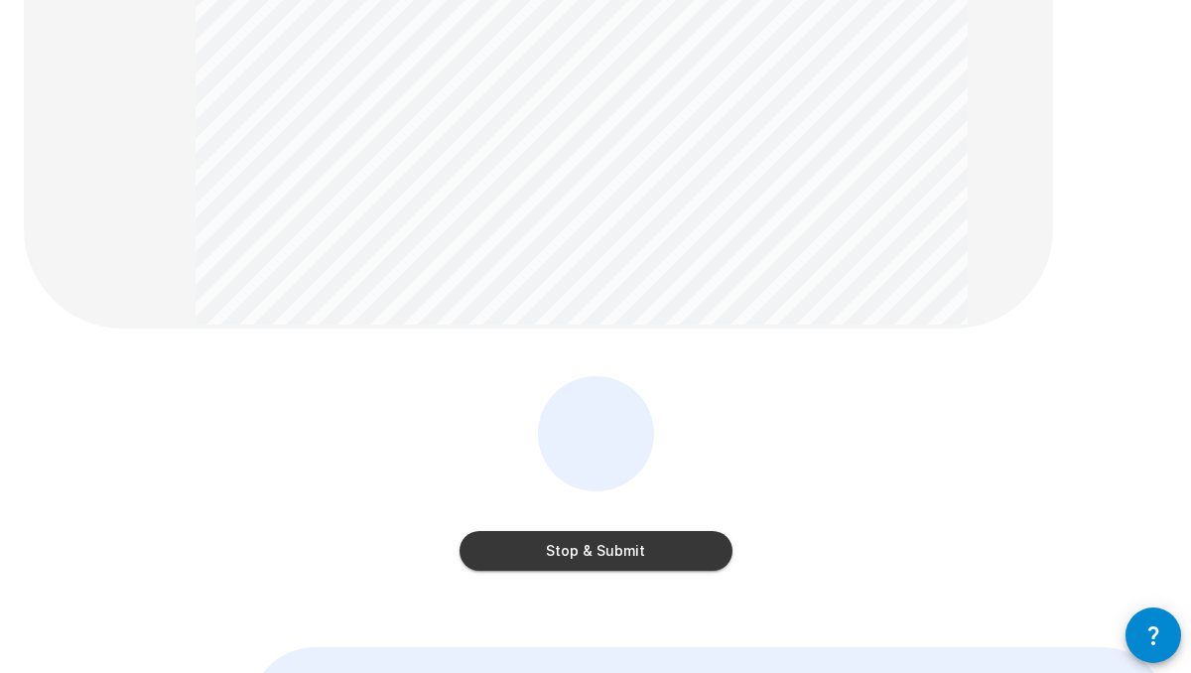
click at [523, 543] on button "Stop & Submit" at bounding box center [595, 551] width 273 height 40
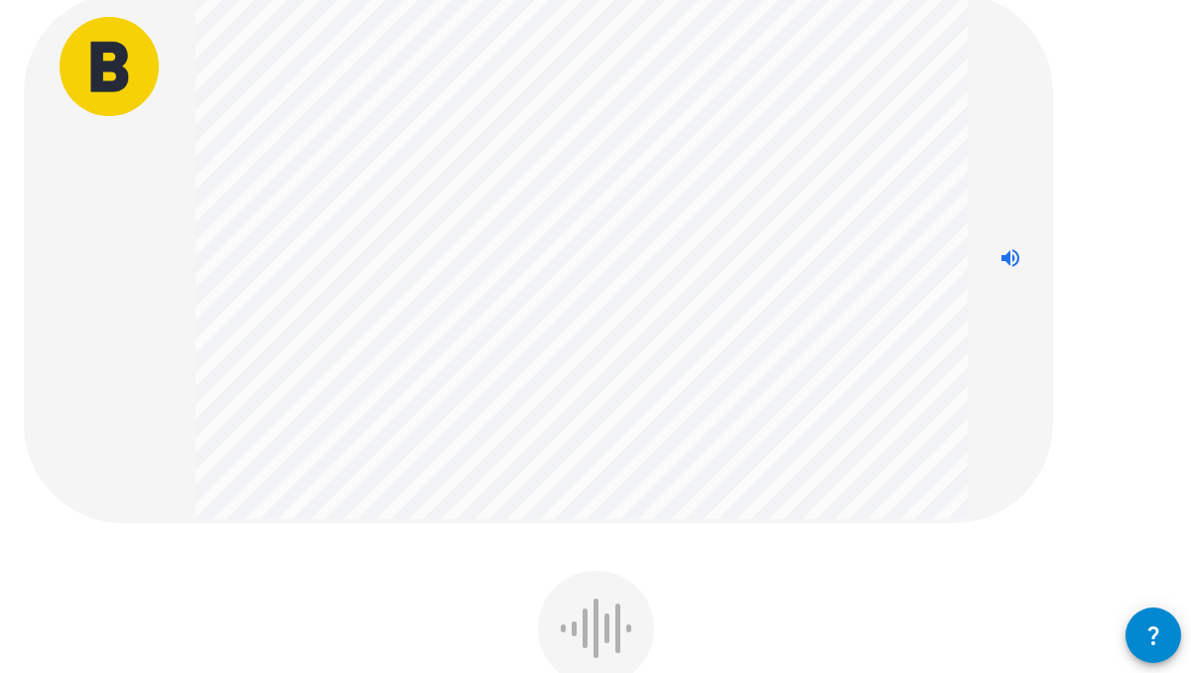
scroll to position [182, 0]
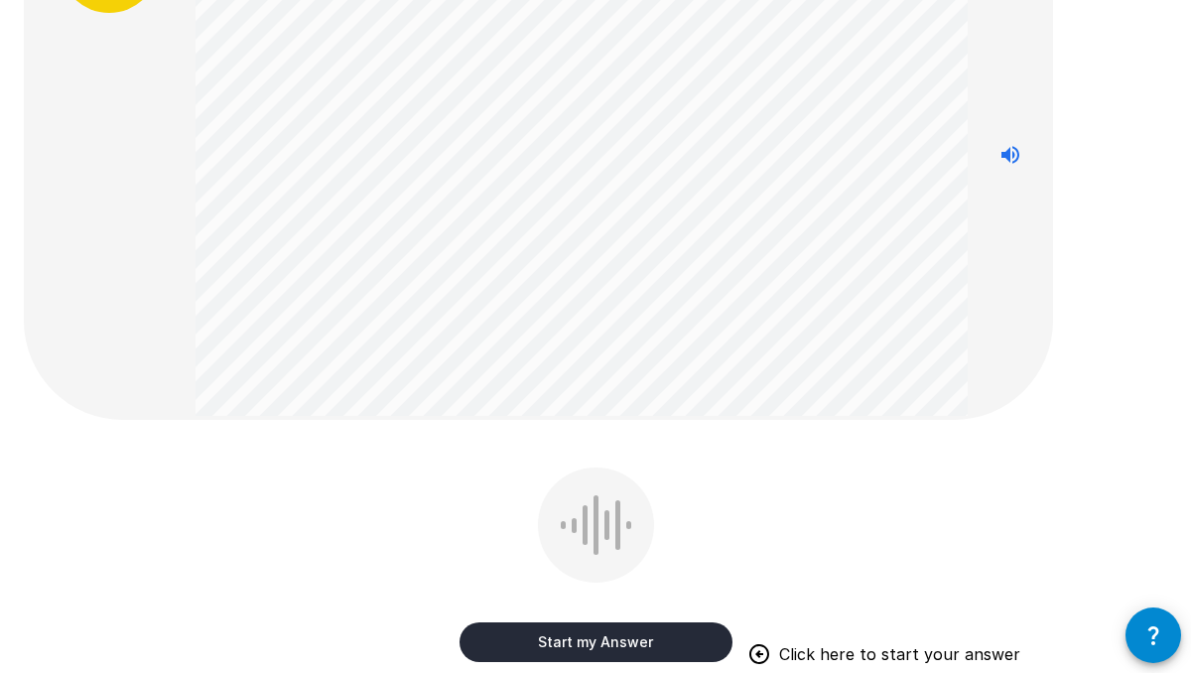
click at [529, 641] on button "Start my Answer" at bounding box center [595, 642] width 273 height 40
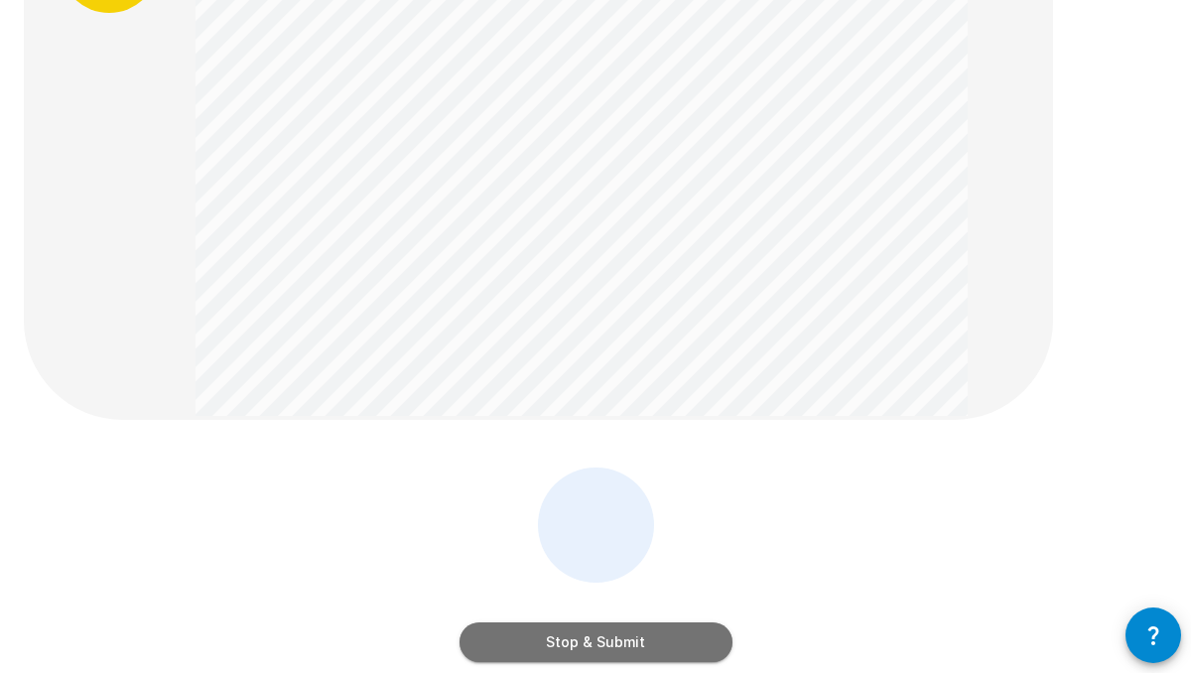
click at [565, 632] on button "Stop & Submit" at bounding box center [595, 642] width 273 height 40
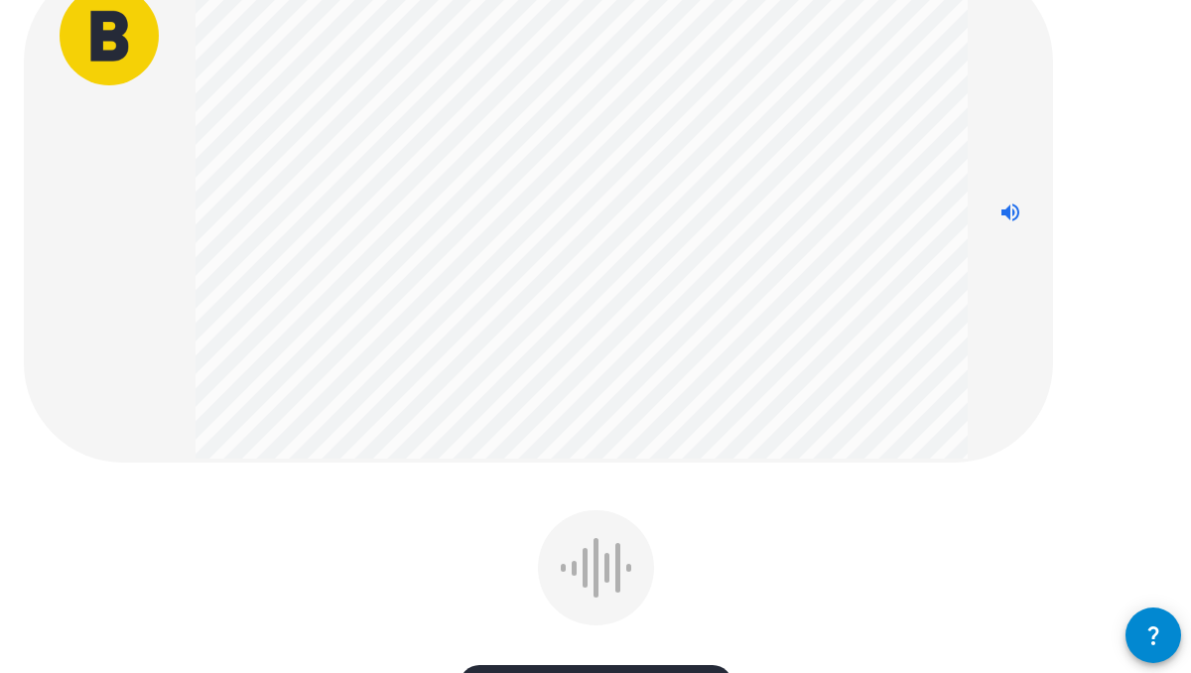
scroll to position [215, 0]
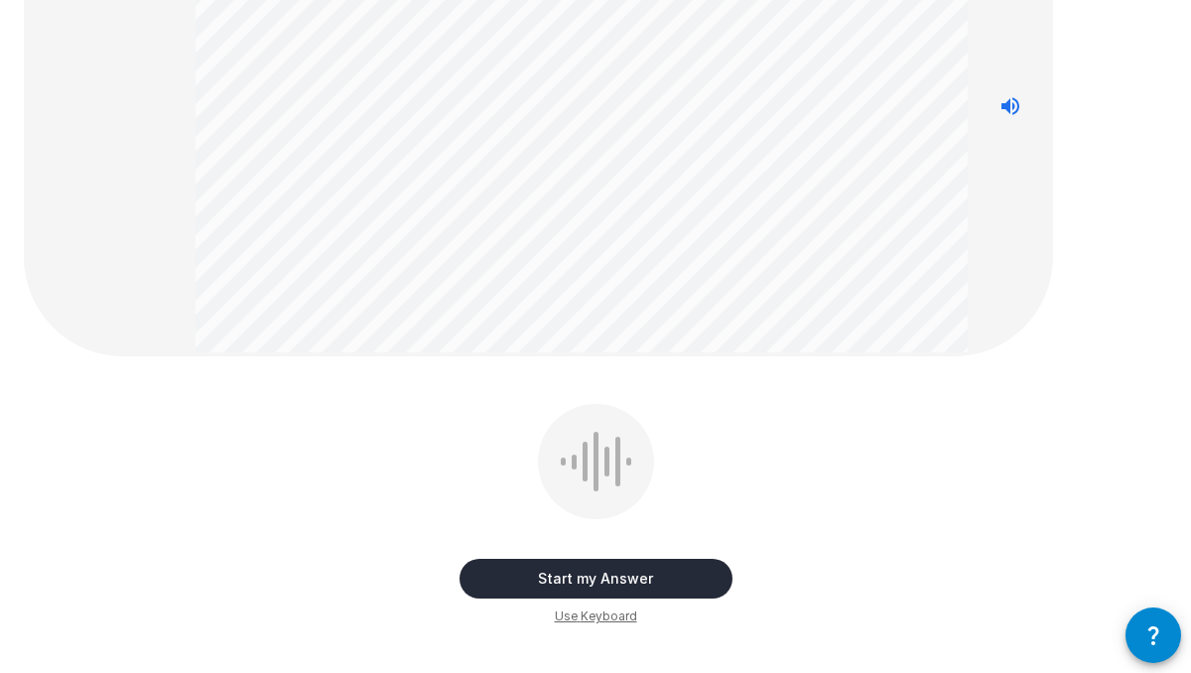
click at [587, 571] on button "Start my Answer" at bounding box center [595, 579] width 273 height 40
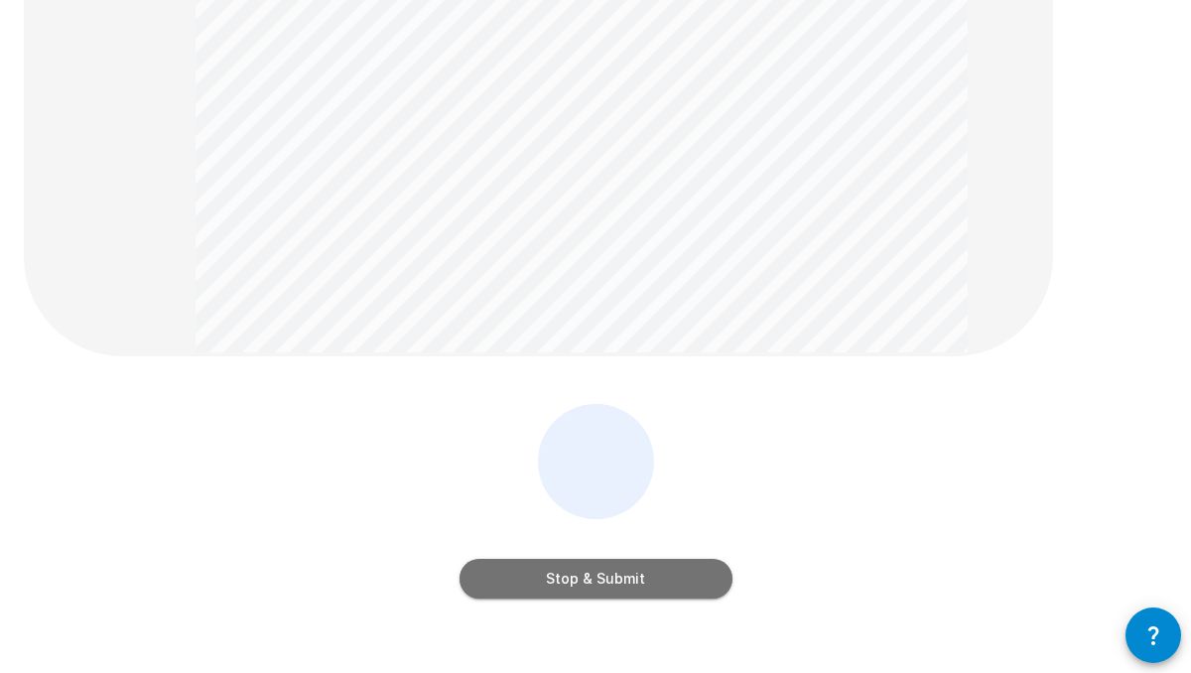
click at [657, 583] on button "Stop & Submit" at bounding box center [595, 579] width 273 height 40
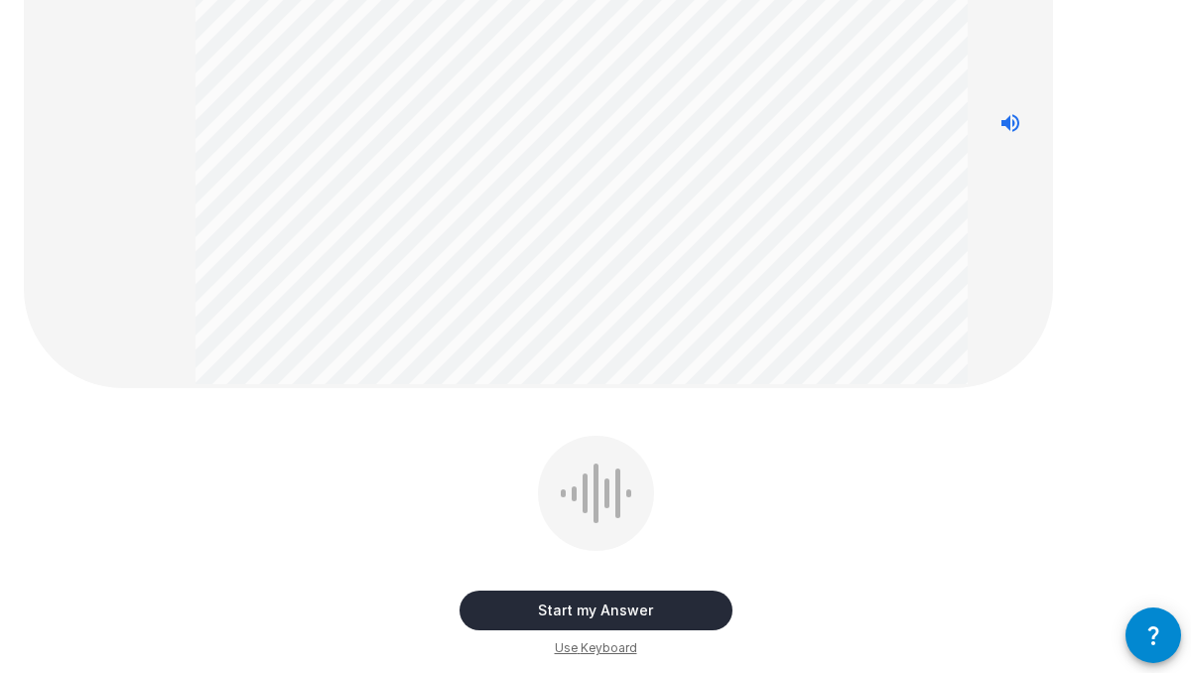
scroll to position [216, 0]
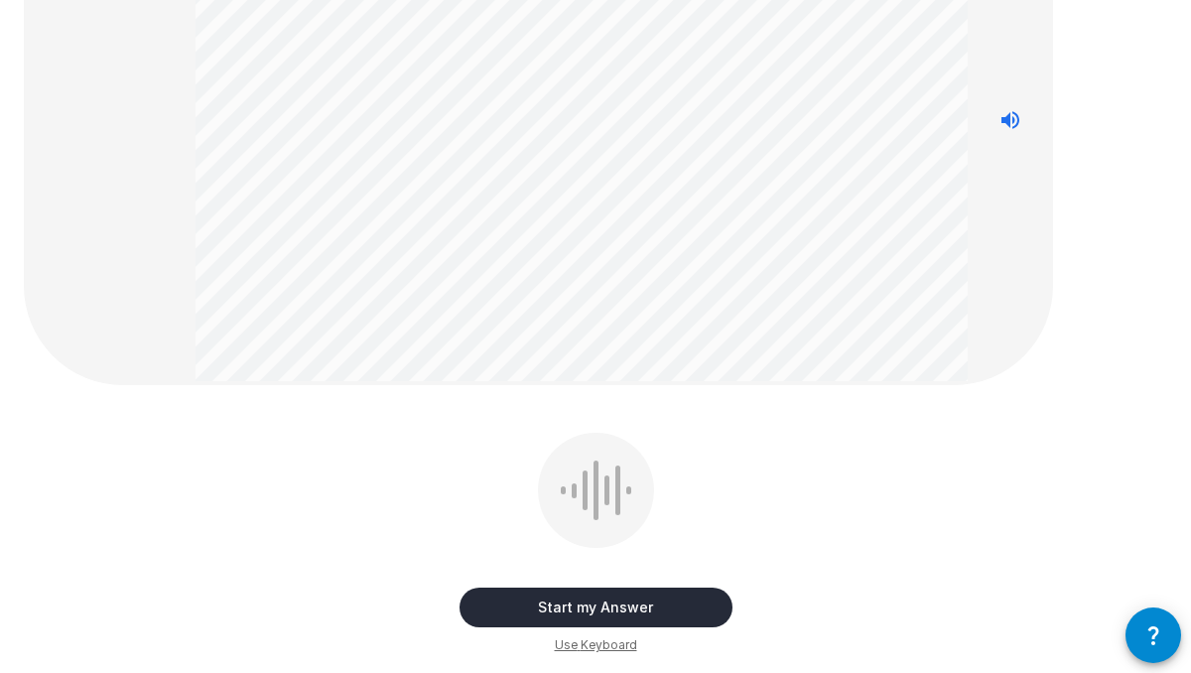
click at [601, 604] on button "Start my Answer" at bounding box center [595, 607] width 273 height 40
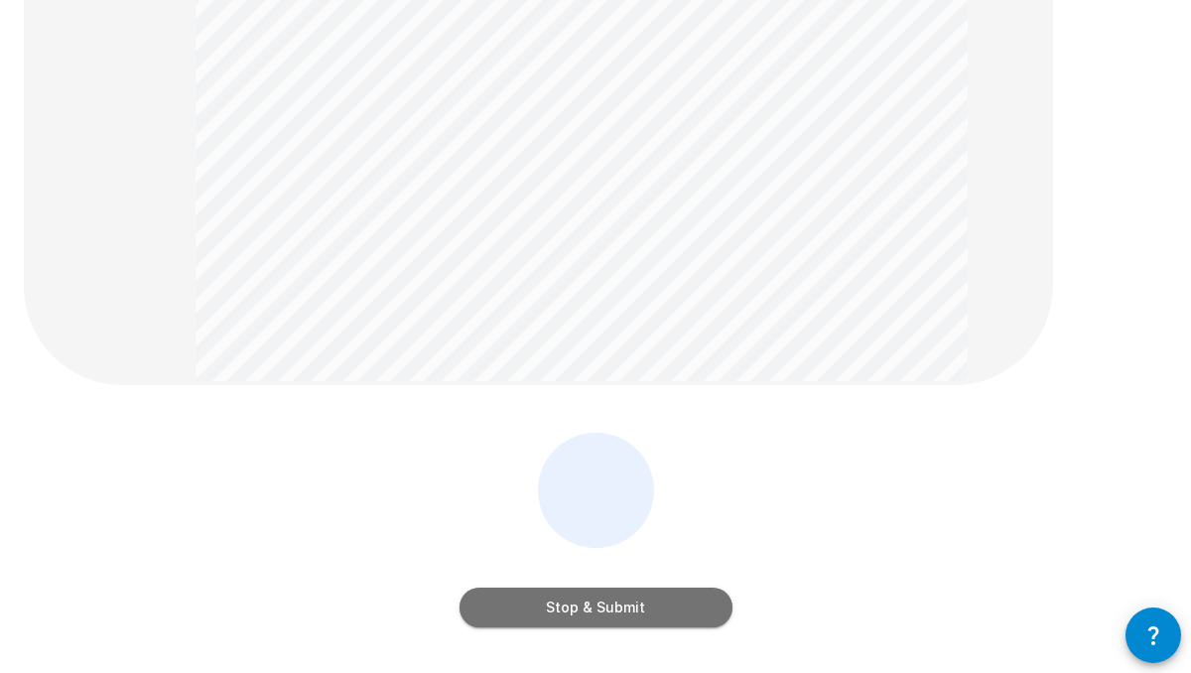
click at [593, 597] on button "Stop & Submit" at bounding box center [595, 607] width 273 height 40
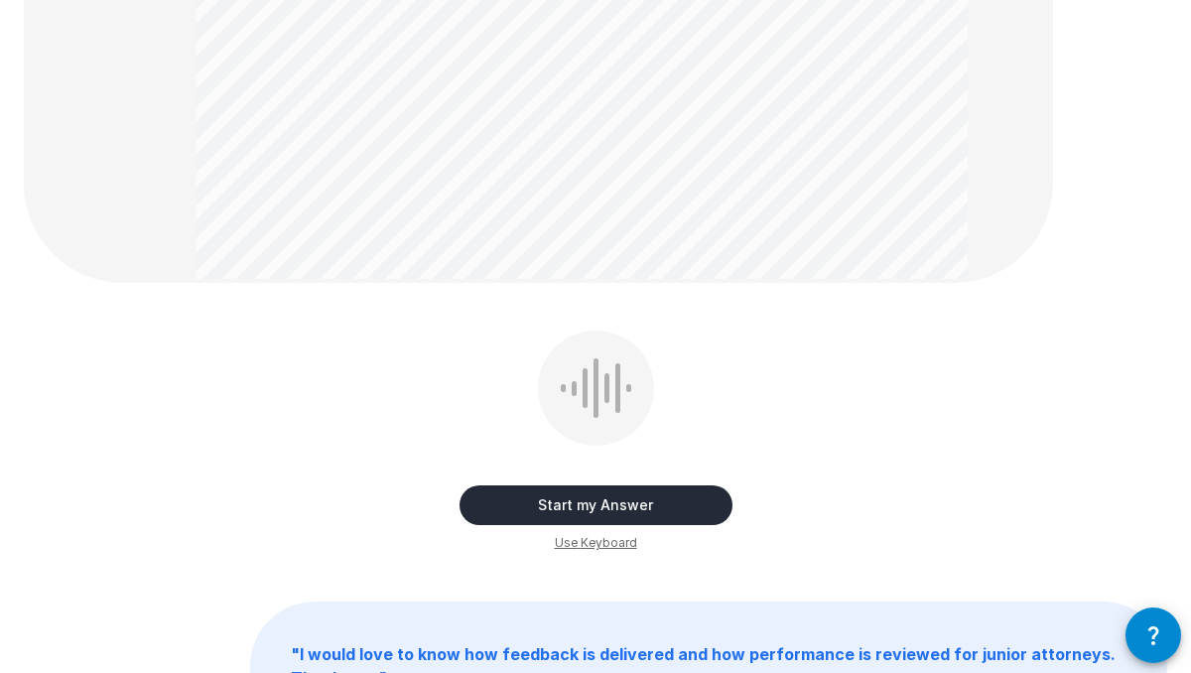
scroll to position [448, 0]
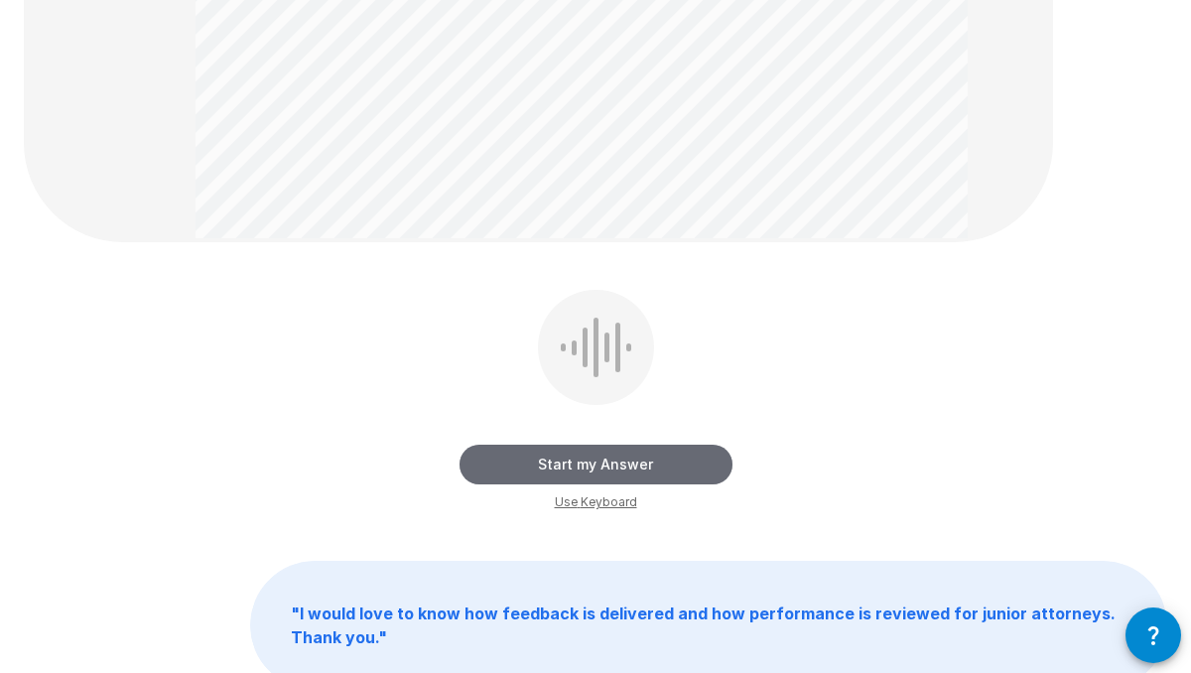
click at [590, 455] on button "Start my Answer" at bounding box center [595, 464] width 273 height 40
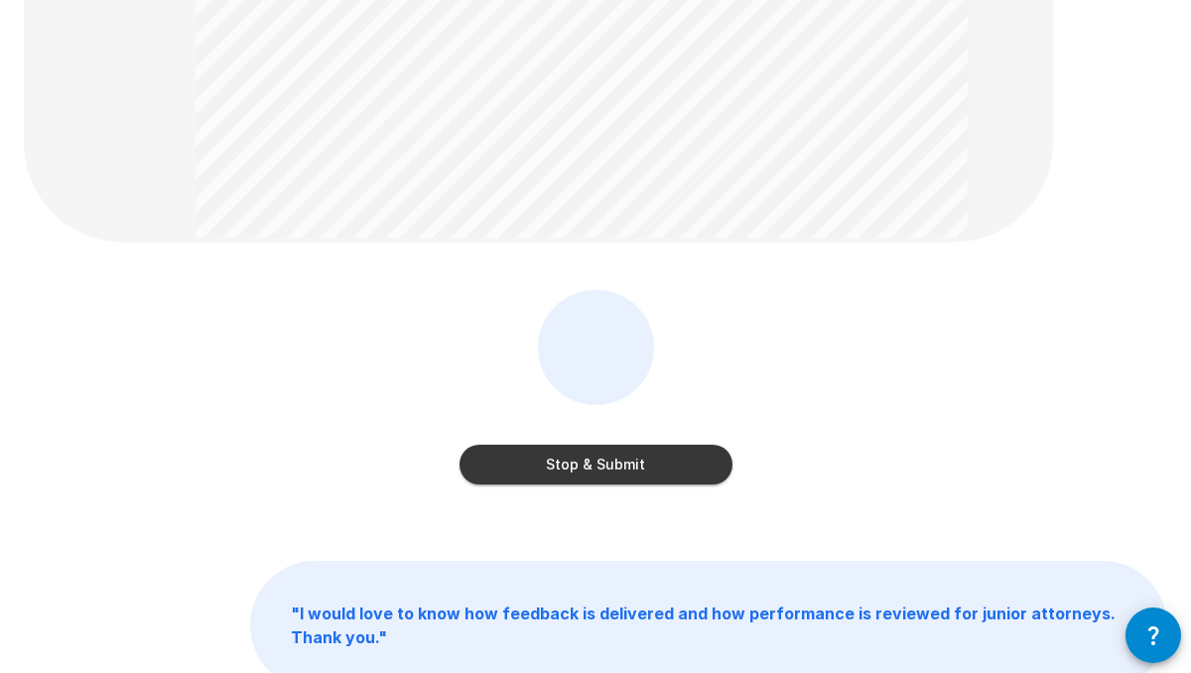
click at [525, 452] on button "Stop & Submit" at bounding box center [595, 464] width 273 height 40
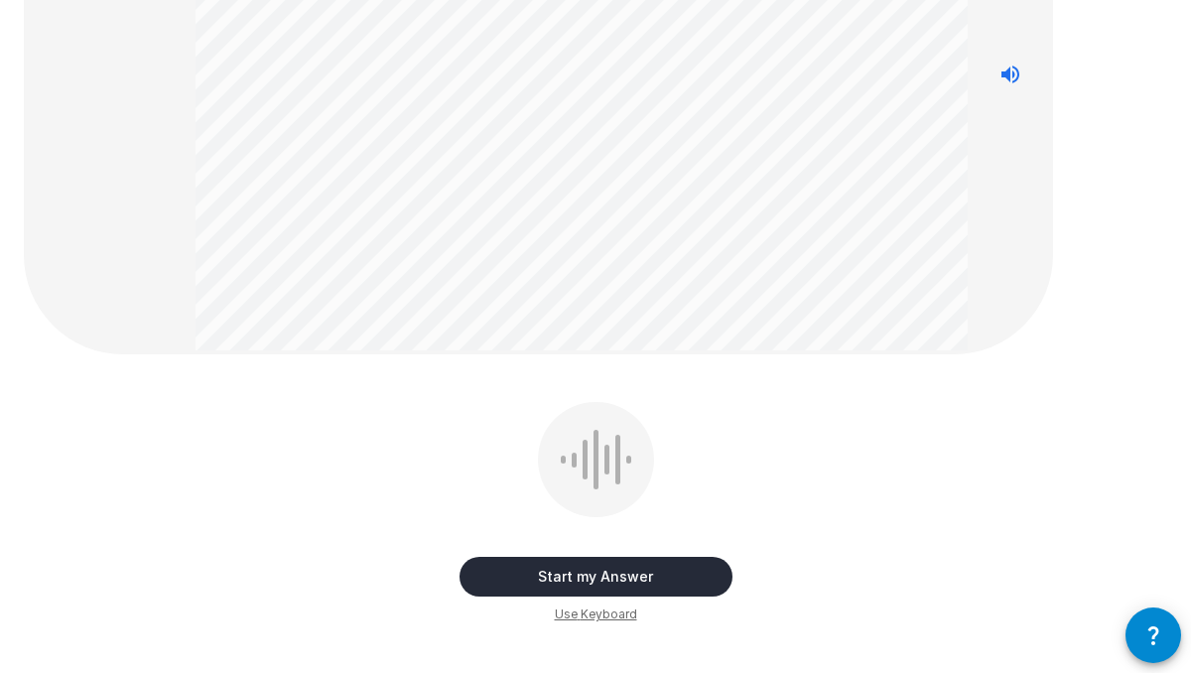
scroll to position [303, 0]
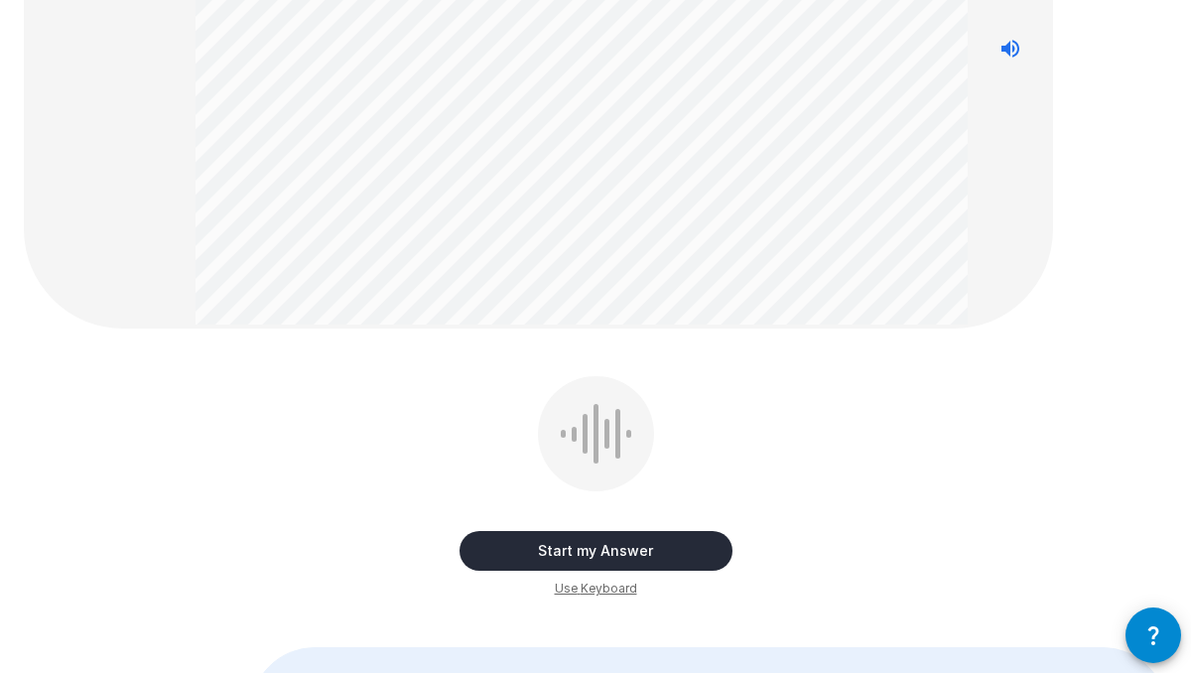
click at [612, 549] on button "Start my Answer" at bounding box center [595, 551] width 273 height 40
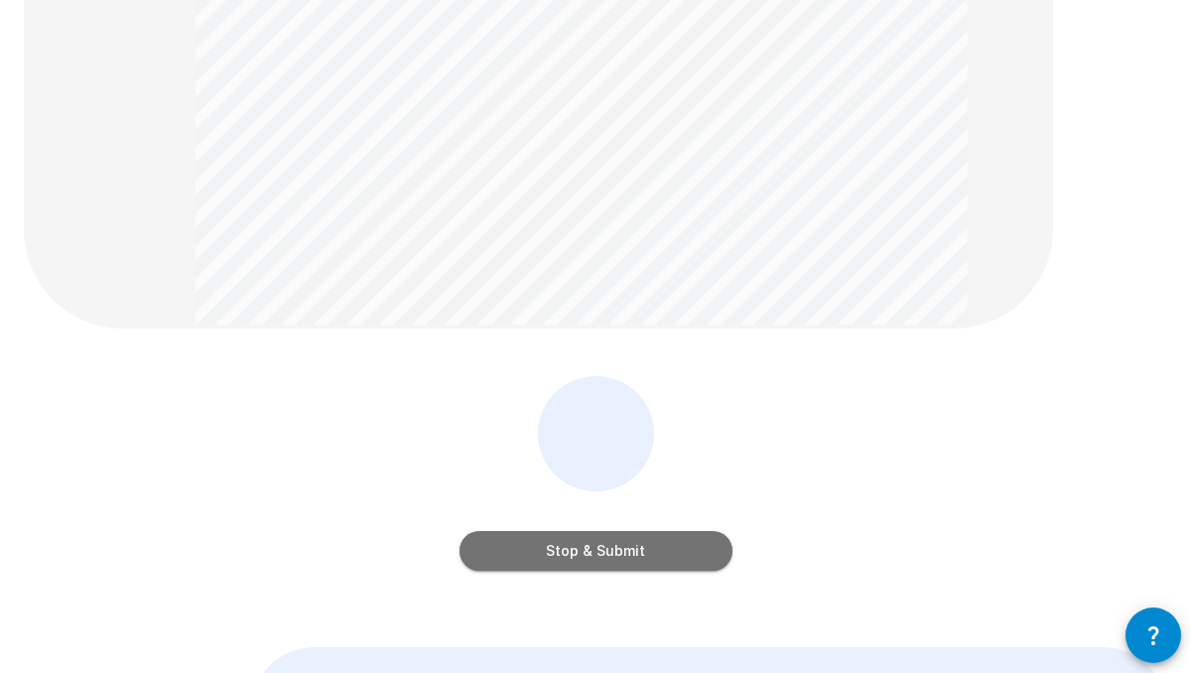
click at [569, 550] on button "Stop & Submit" at bounding box center [595, 551] width 273 height 40
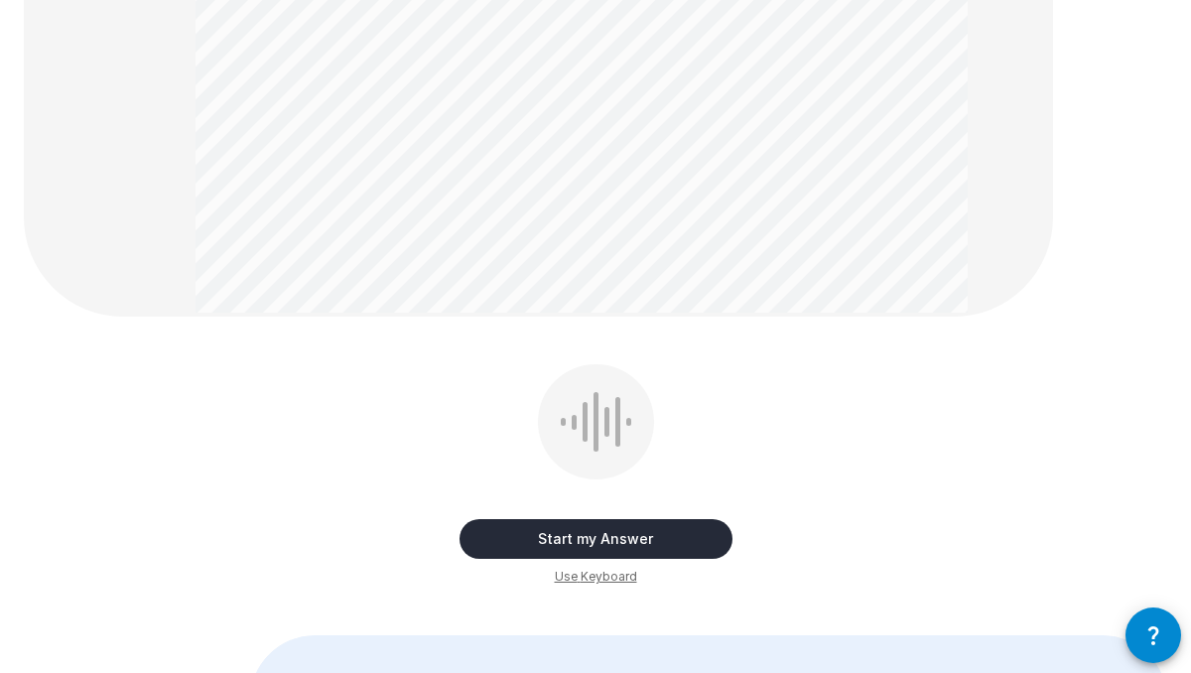
scroll to position [486, 0]
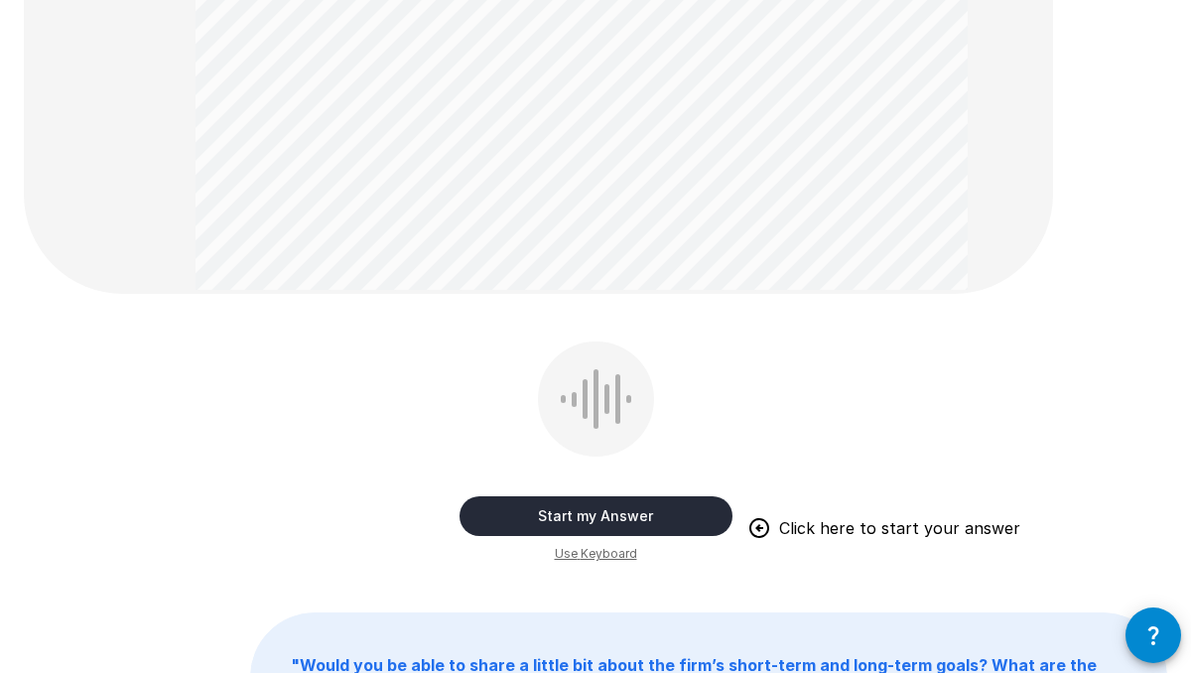
click at [681, 517] on button "Start my Answer" at bounding box center [595, 516] width 273 height 40
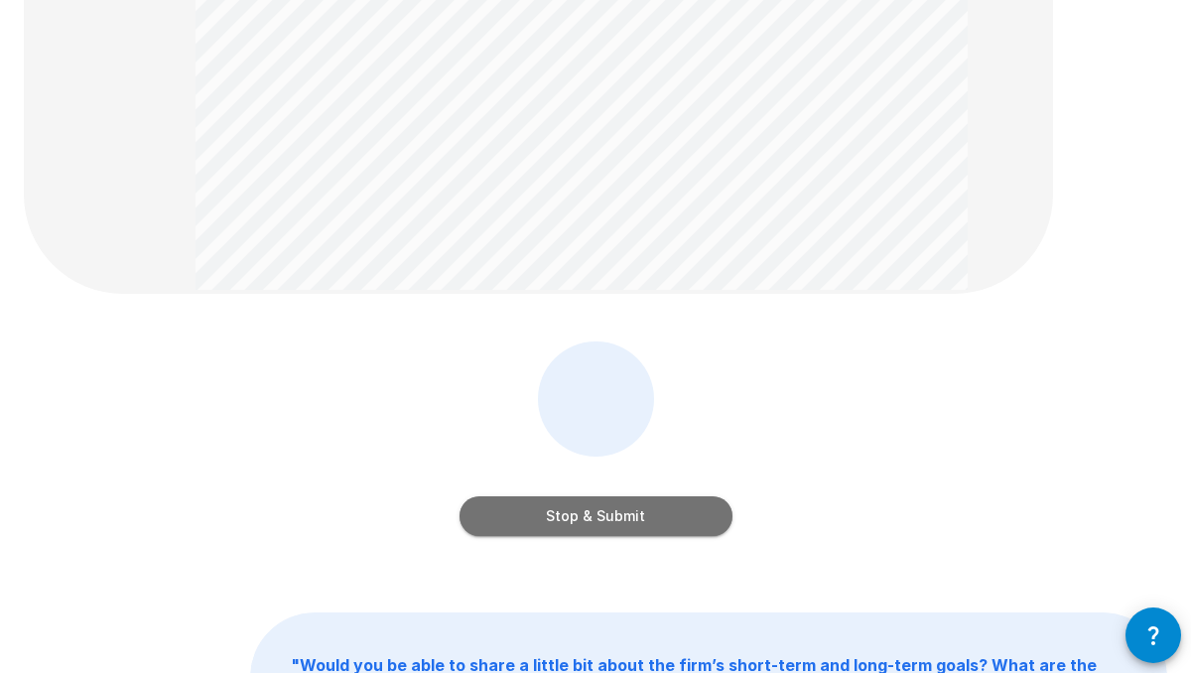
click at [530, 516] on button "Stop & Submit" at bounding box center [595, 516] width 273 height 40
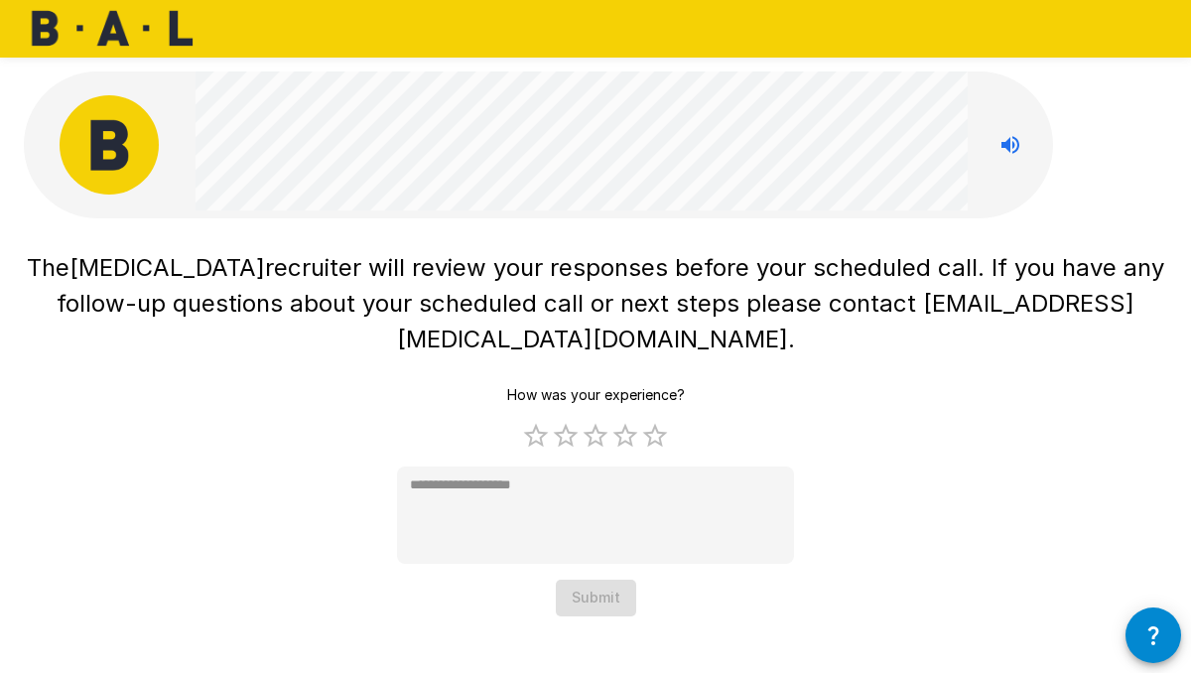
scroll to position [0, 0]
click at [648, 421] on label "5 Stars" at bounding box center [655, 436] width 30 height 30
type textarea "*"
click at [593, 579] on button "Submit" at bounding box center [596, 597] width 80 height 37
